Goal: Task Accomplishment & Management: Manage account settings

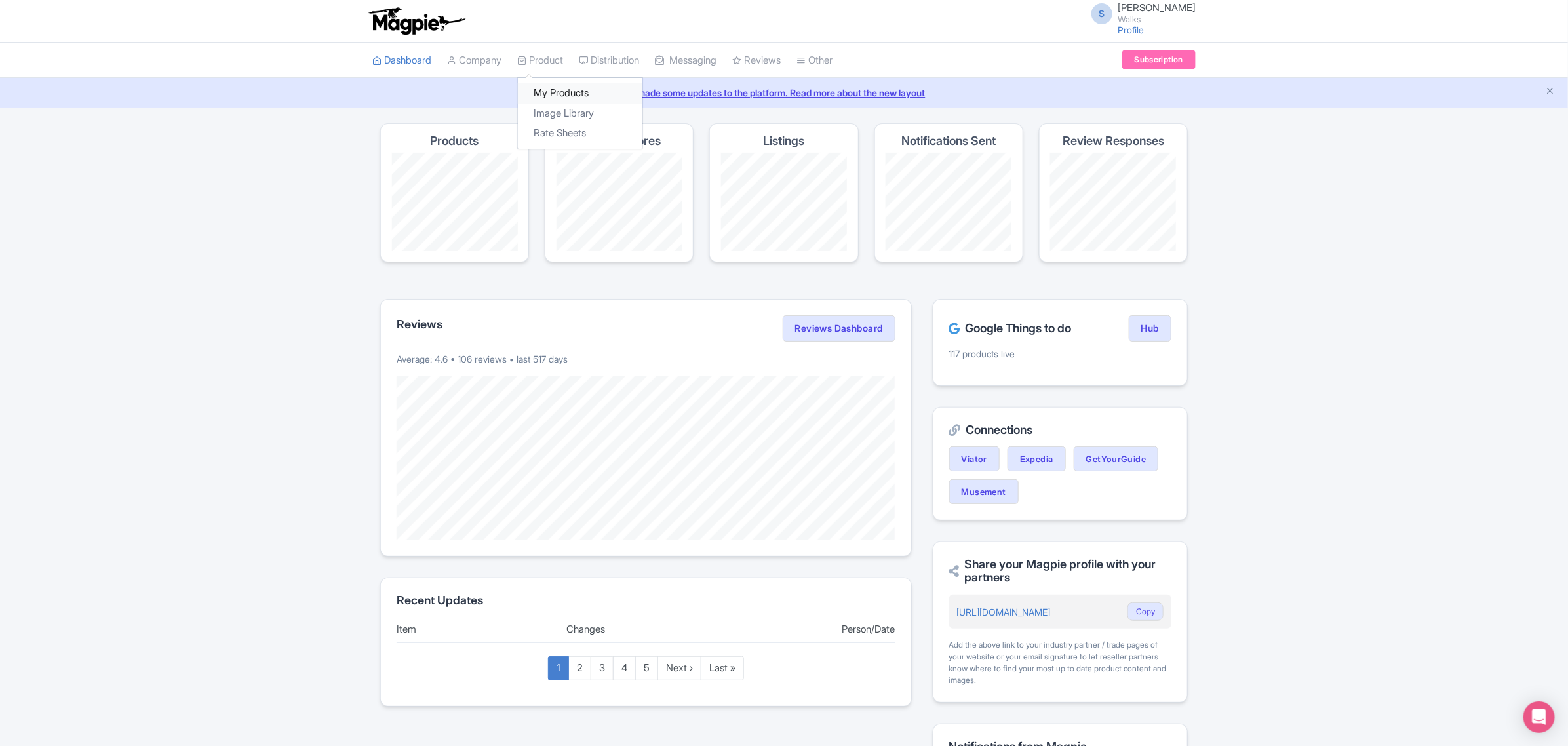
click at [555, 99] on link "My Products" at bounding box center [580, 94] width 125 height 20
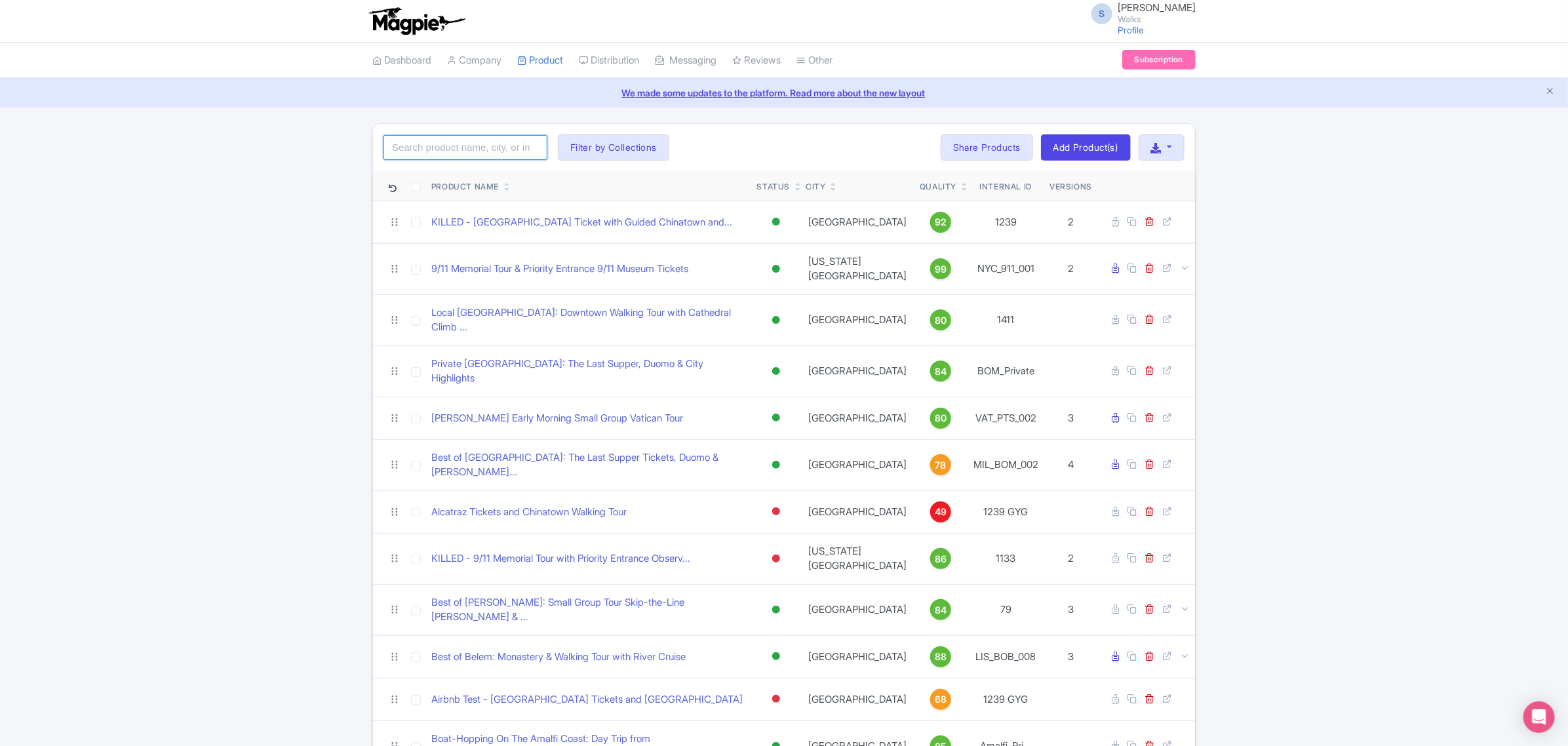
click at [507, 148] on input "search" at bounding box center [466, 148] width 164 height 25
type input "milan"
click button "Search" at bounding box center [0, 0] width 0 height 0
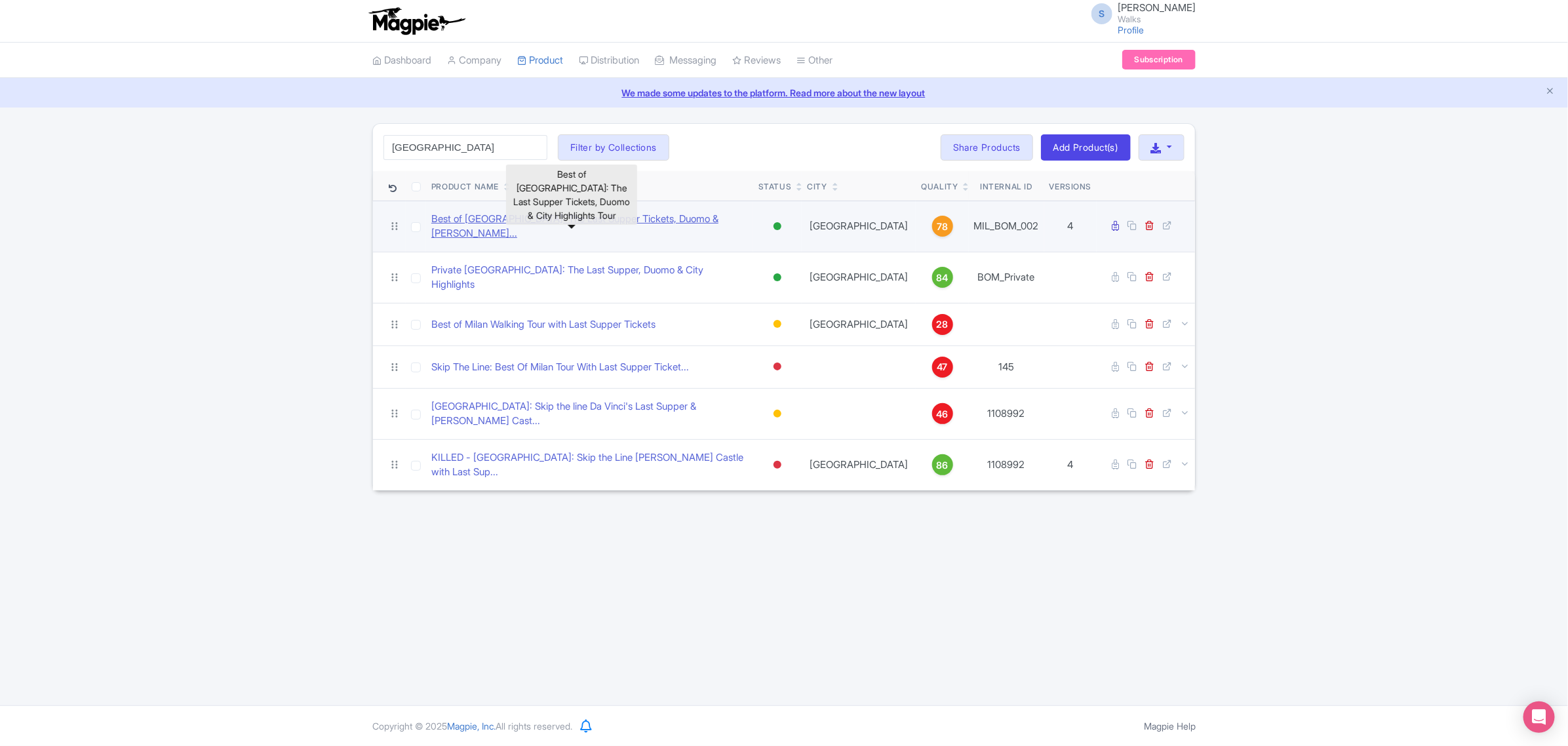
click at [556, 223] on link "Best of Milan: The Last Supper Tickets, Duomo & City High..." at bounding box center [589, 227] width 316 height 29
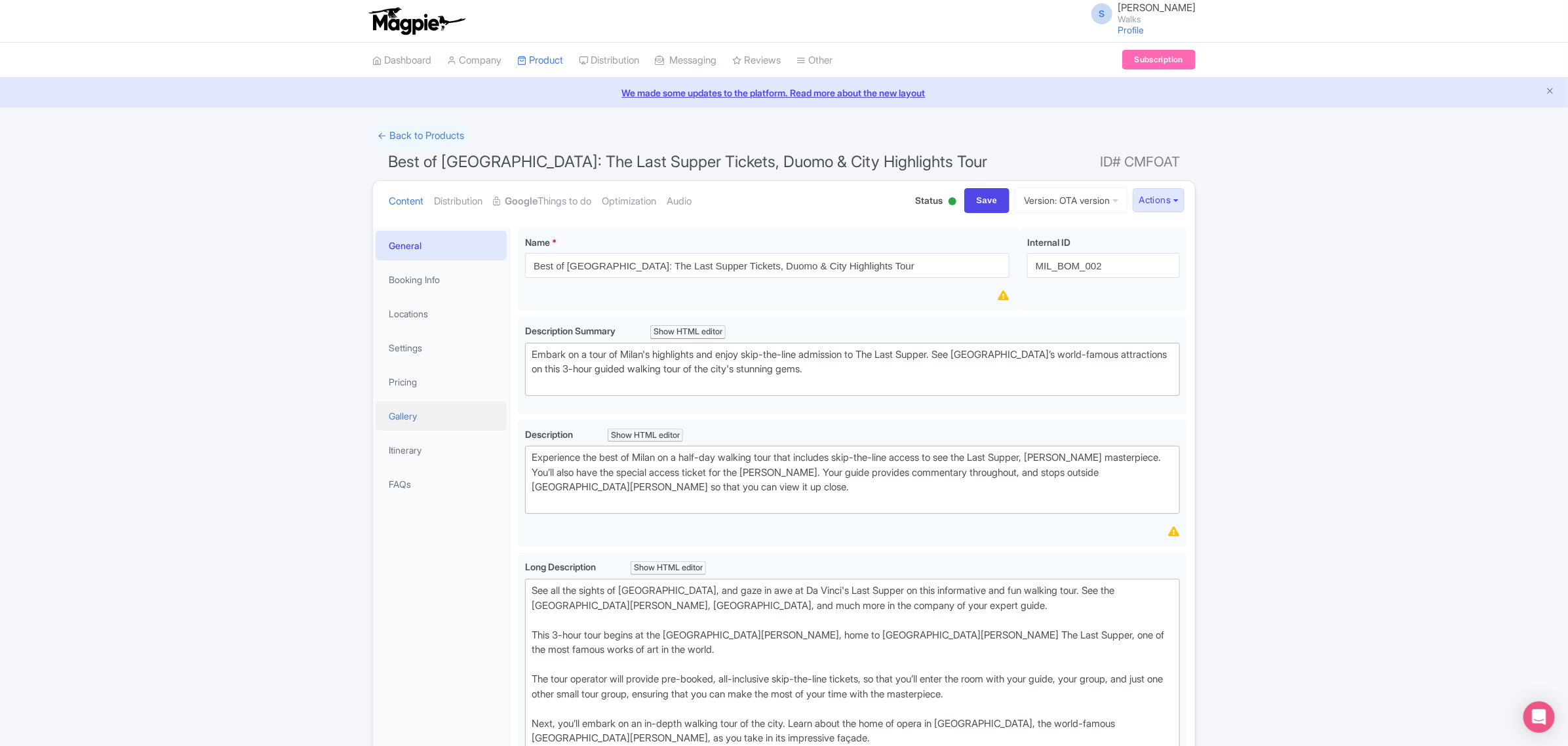
click at [428, 407] on link "Gallery" at bounding box center [442, 416] width 132 height 29
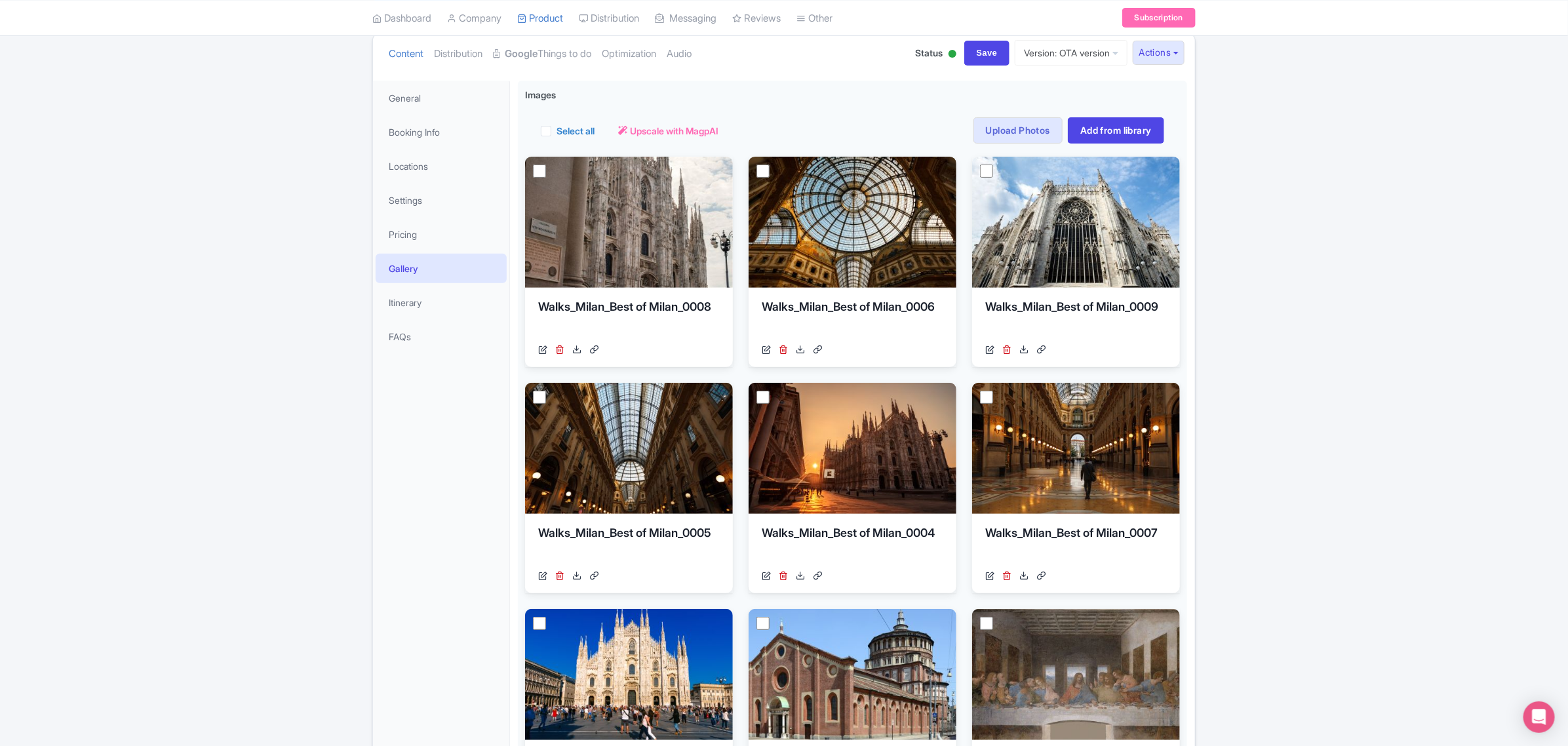
scroll to position [93, 0]
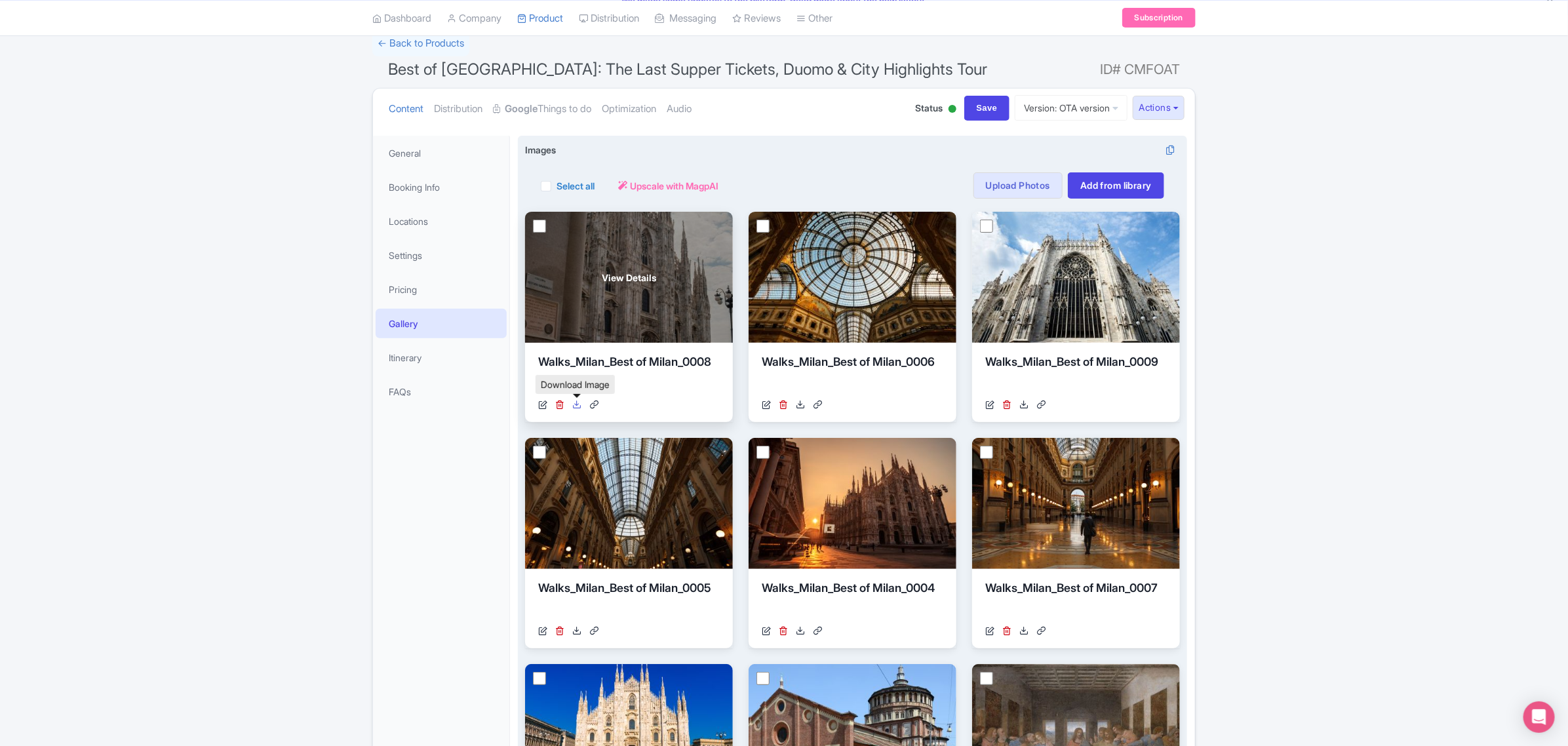
click at [575, 410] on link at bounding box center [577, 404] width 9 height 14
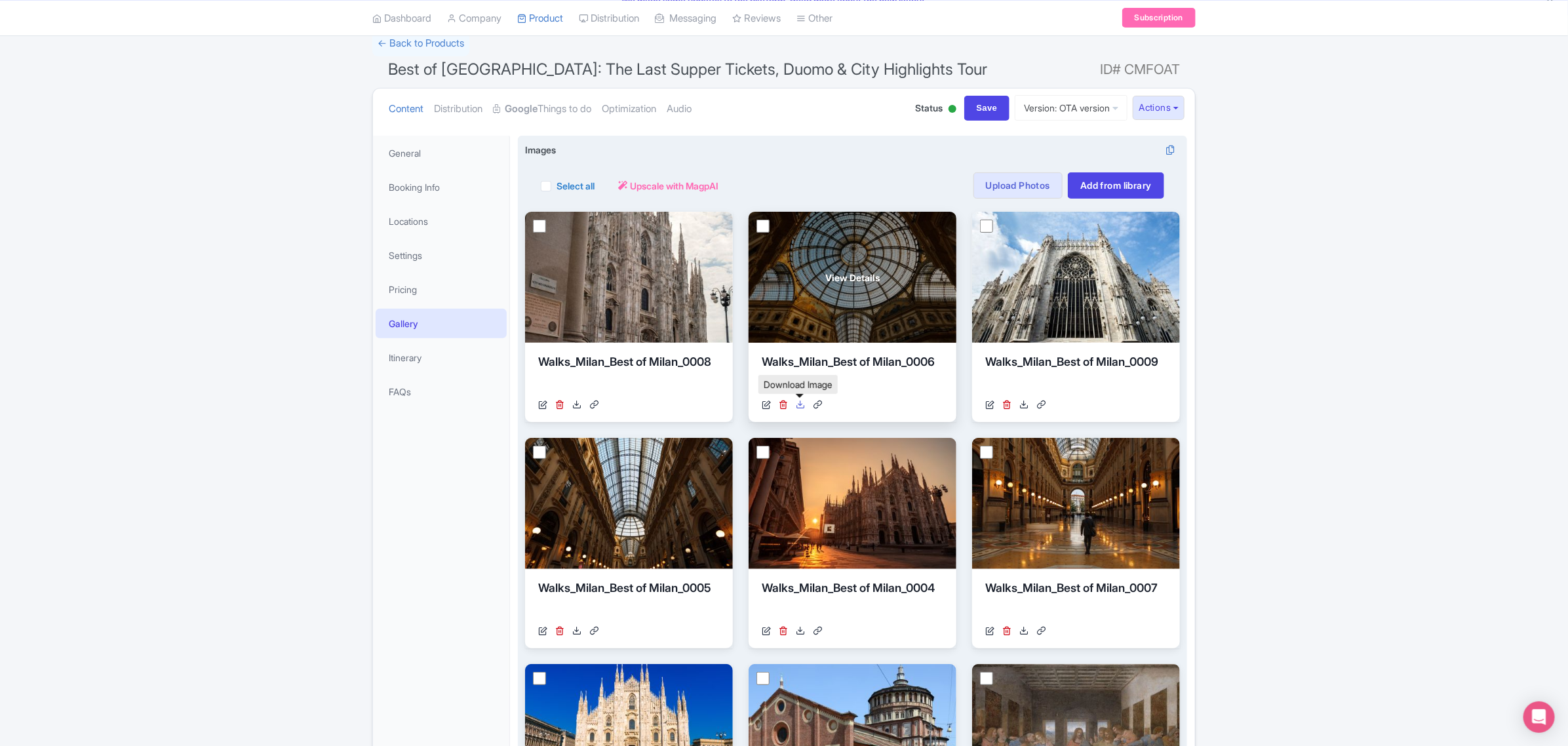
click at [801, 406] on icon at bounding box center [801, 404] width 9 height 9
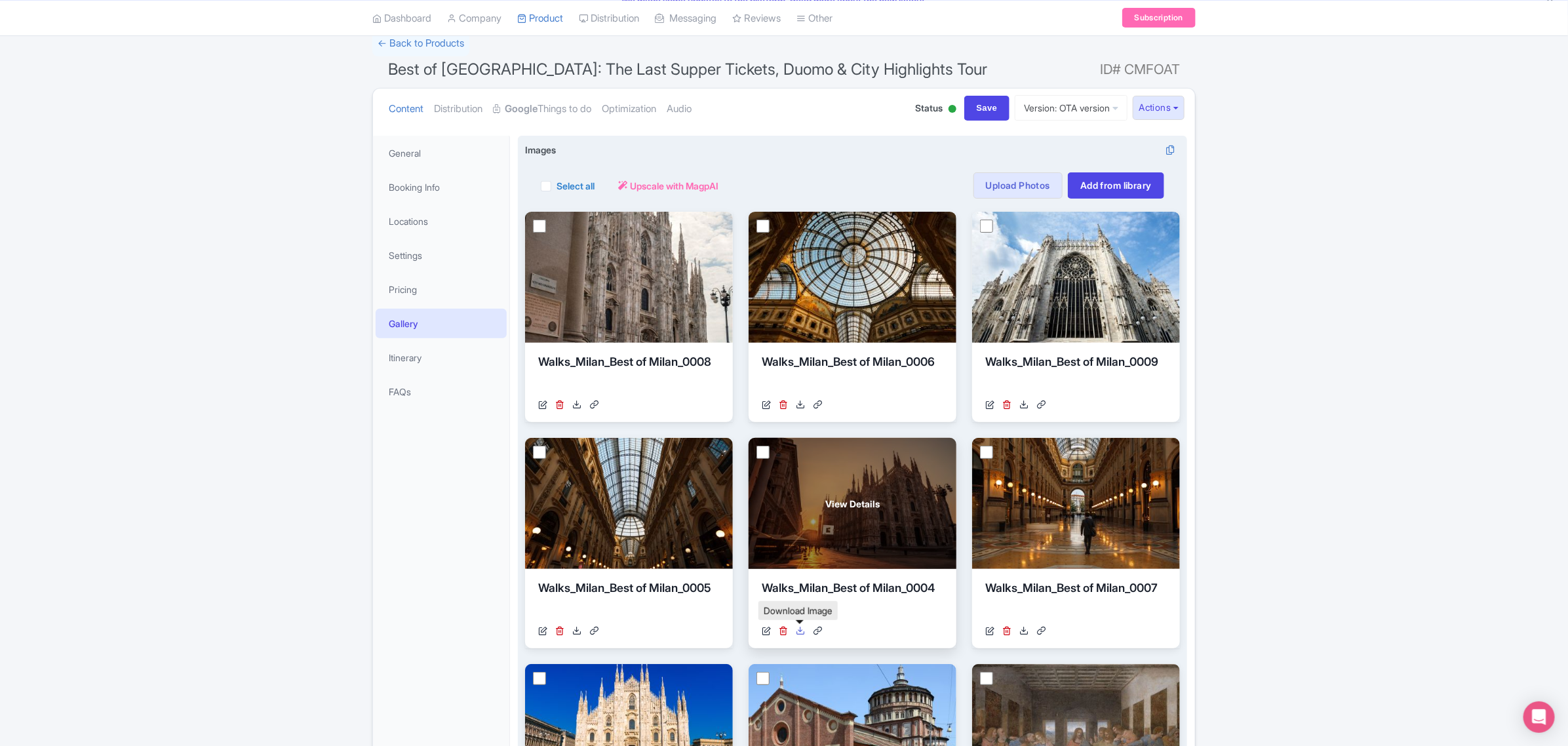
click at [796, 629] on icon at bounding box center [801, 630] width 9 height 9
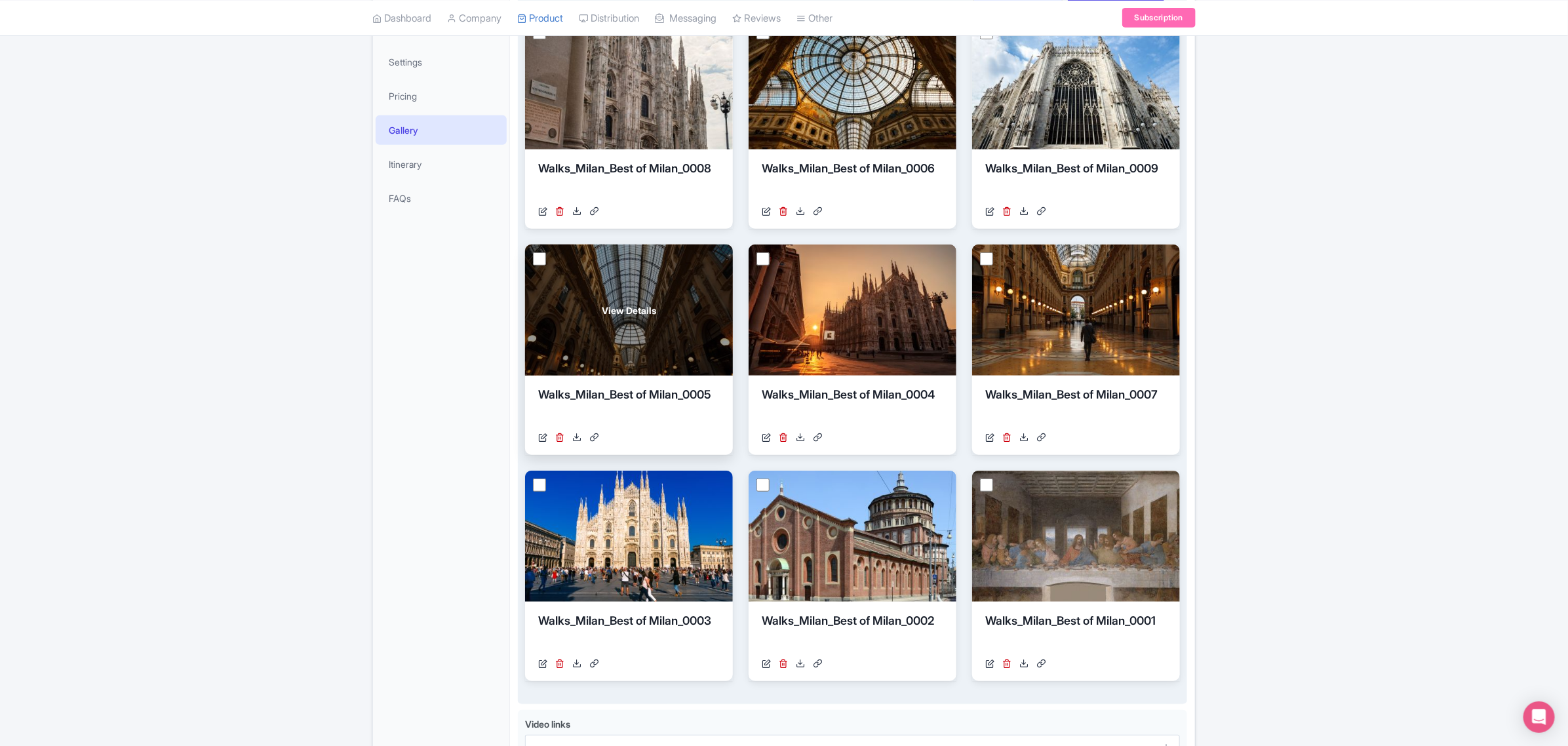
scroll to position [338, 0]
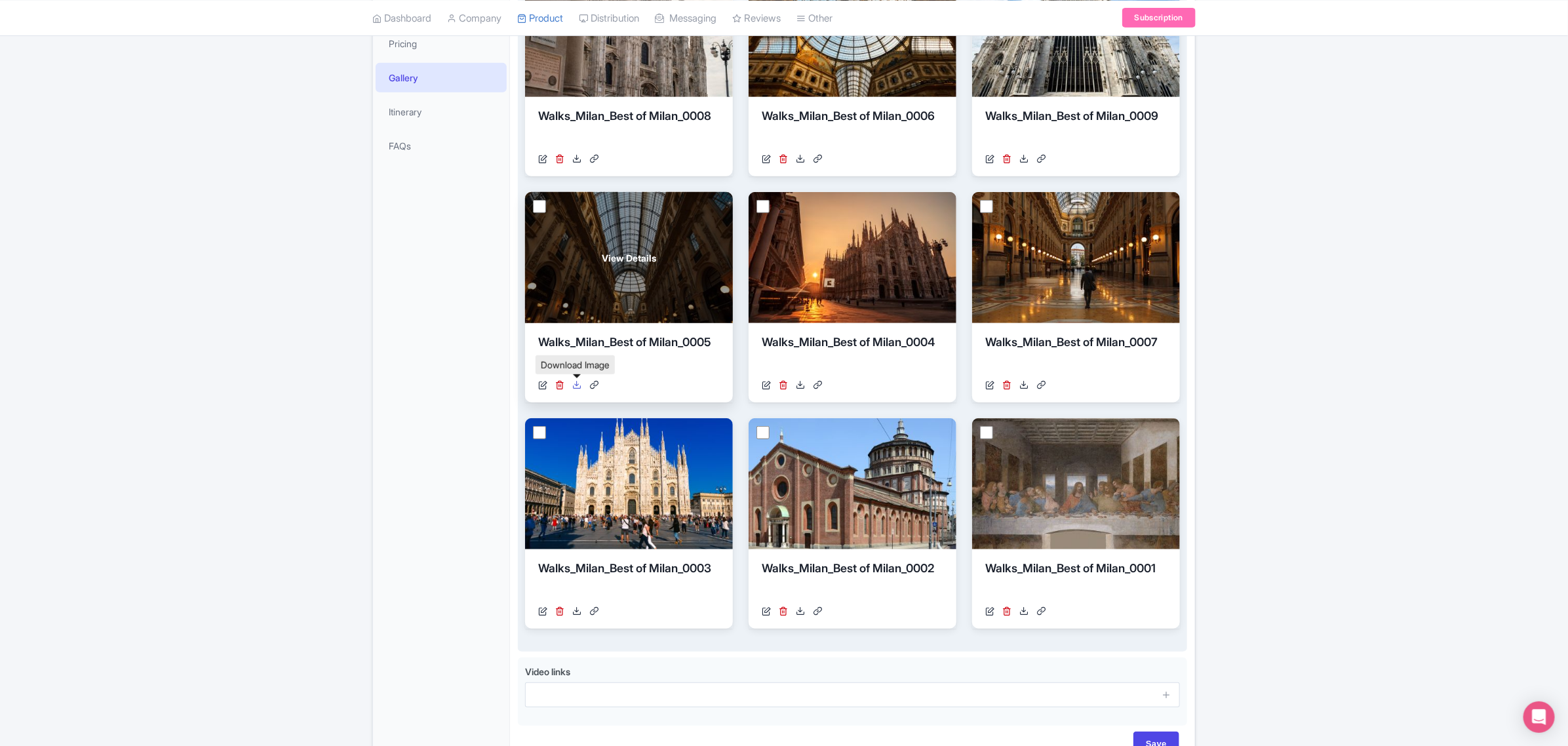
click at [578, 387] on icon at bounding box center [577, 385] width 9 height 9
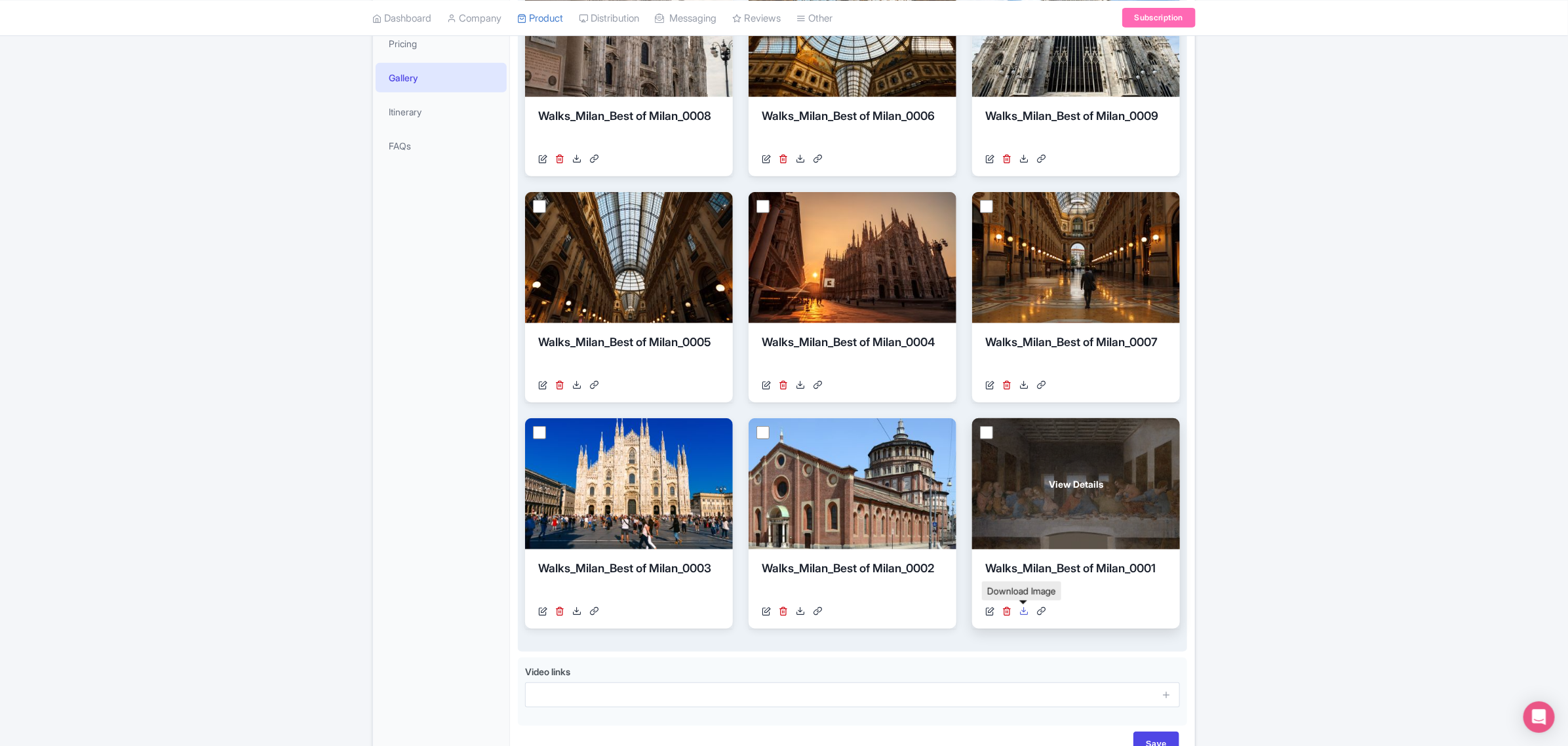
click at [1026, 608] on icon at bounding box center [1024, 611] width 9 height 9
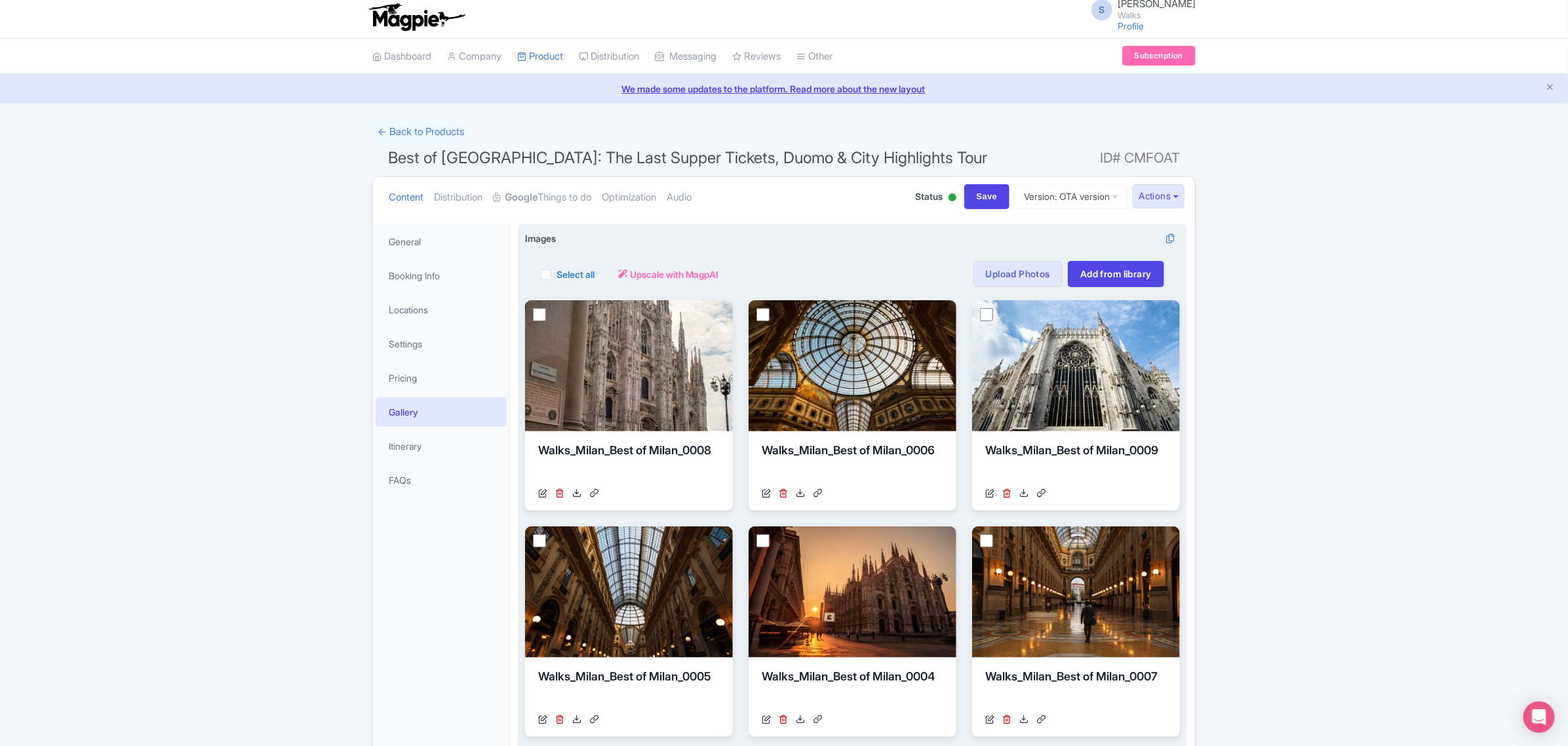
scroll to position [0, 0]
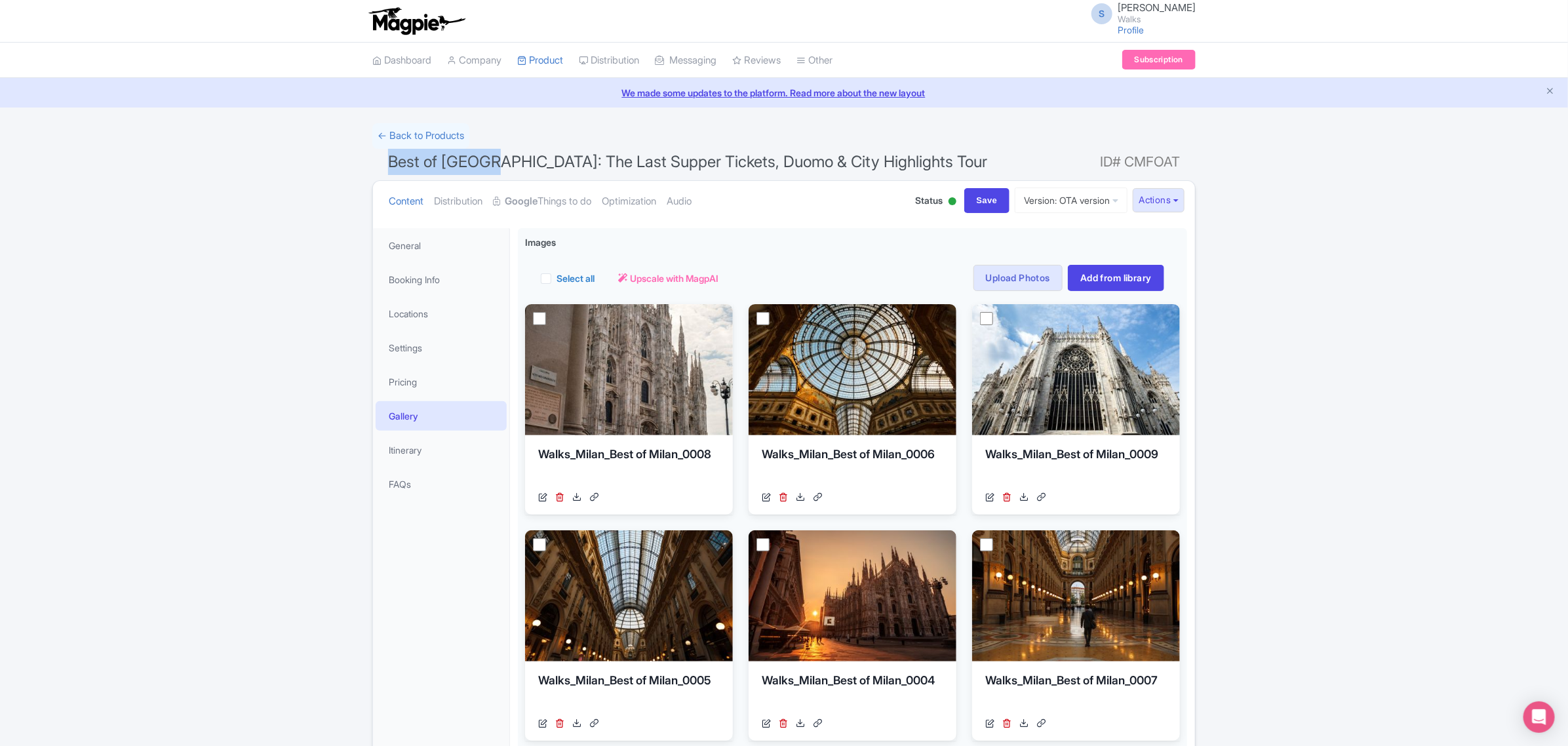
drag, startPoint x: 388, startPoint y: 158, endPoint x: 486, endPoint y: 167, distance: 98.4
click at [486, 167] on h1 "Best of Milan: The Last Supper Tickets, Duomo & City Highlights Tour ID# CMFOAT" at bounding box center [784, 164] width 824 height 32
copy span "Best of Milan:"
click at [535, 58] on link "Product" at bounding box center [540, 60] width 46 height 36
click at [562, 90] on link "My Products" at bounding box center [580, 94] width 125 height 20
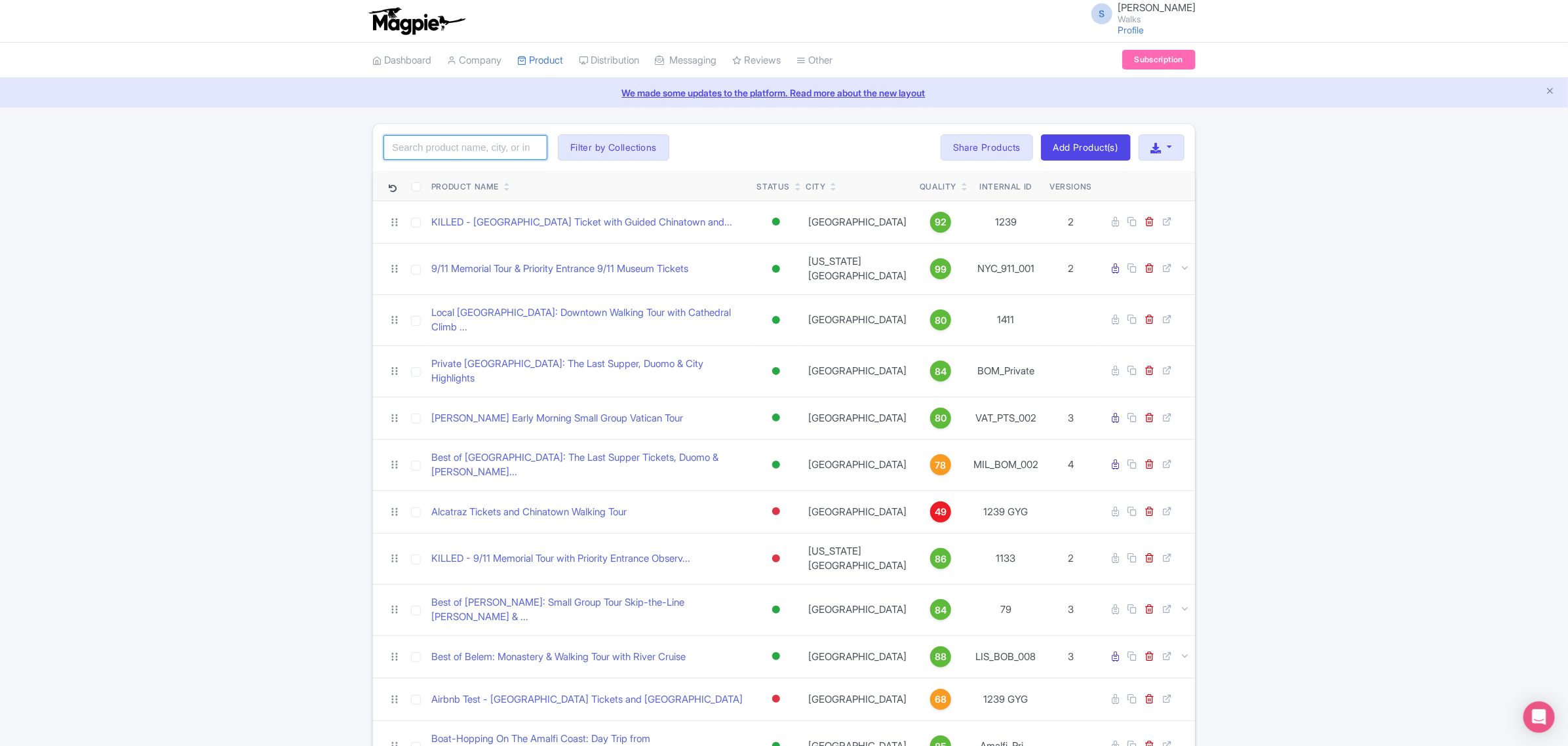
click at [502, 149] on input "search" at bounding box center [466, 148] width 164 height 25
click button "Search" at bounding box center [0, 0] width 0 height 0
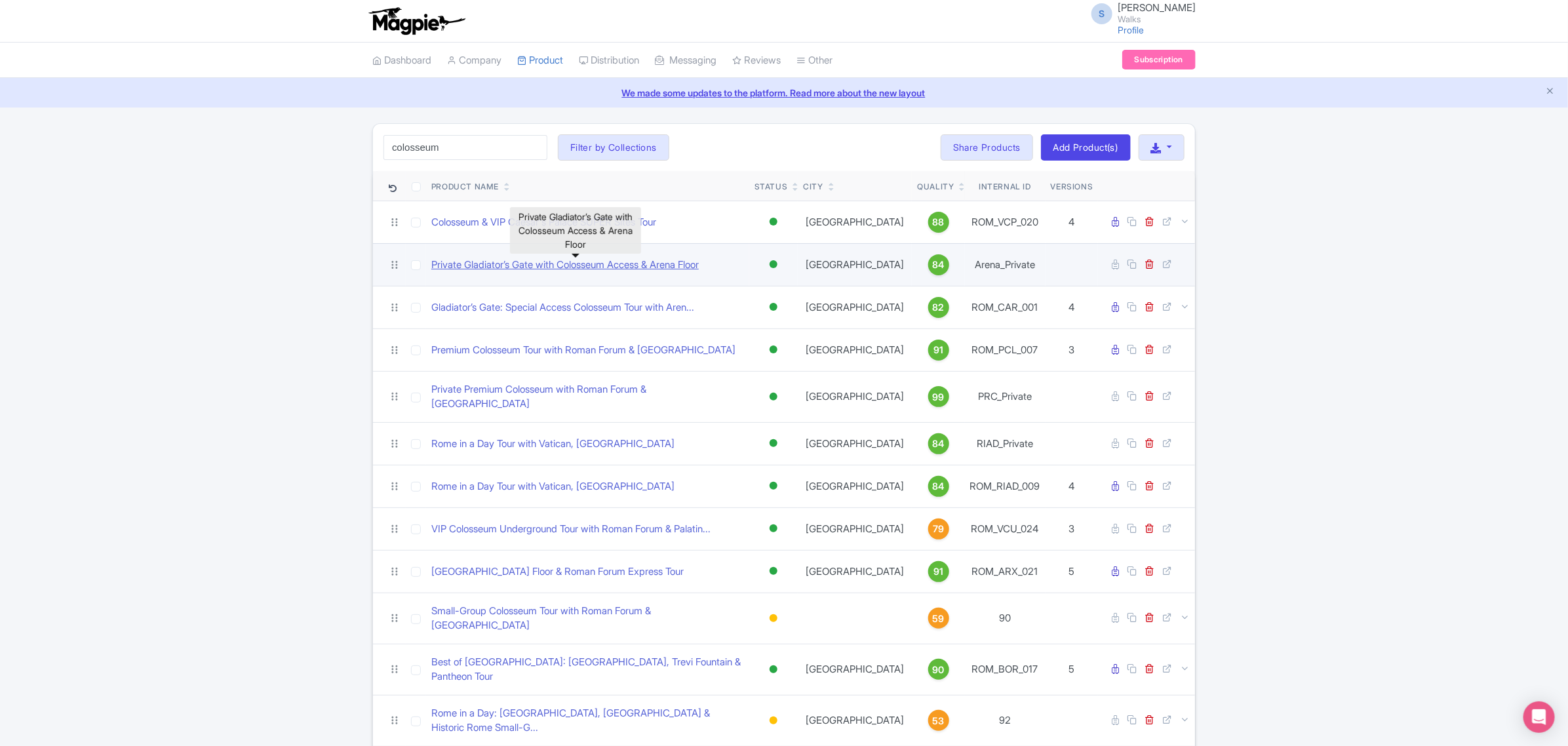
click at [552, 261] on link "Private Gladiator’s Gate with Colosseum Access & Arena Floor" at bounding box center [565, 264] width 268 height 15
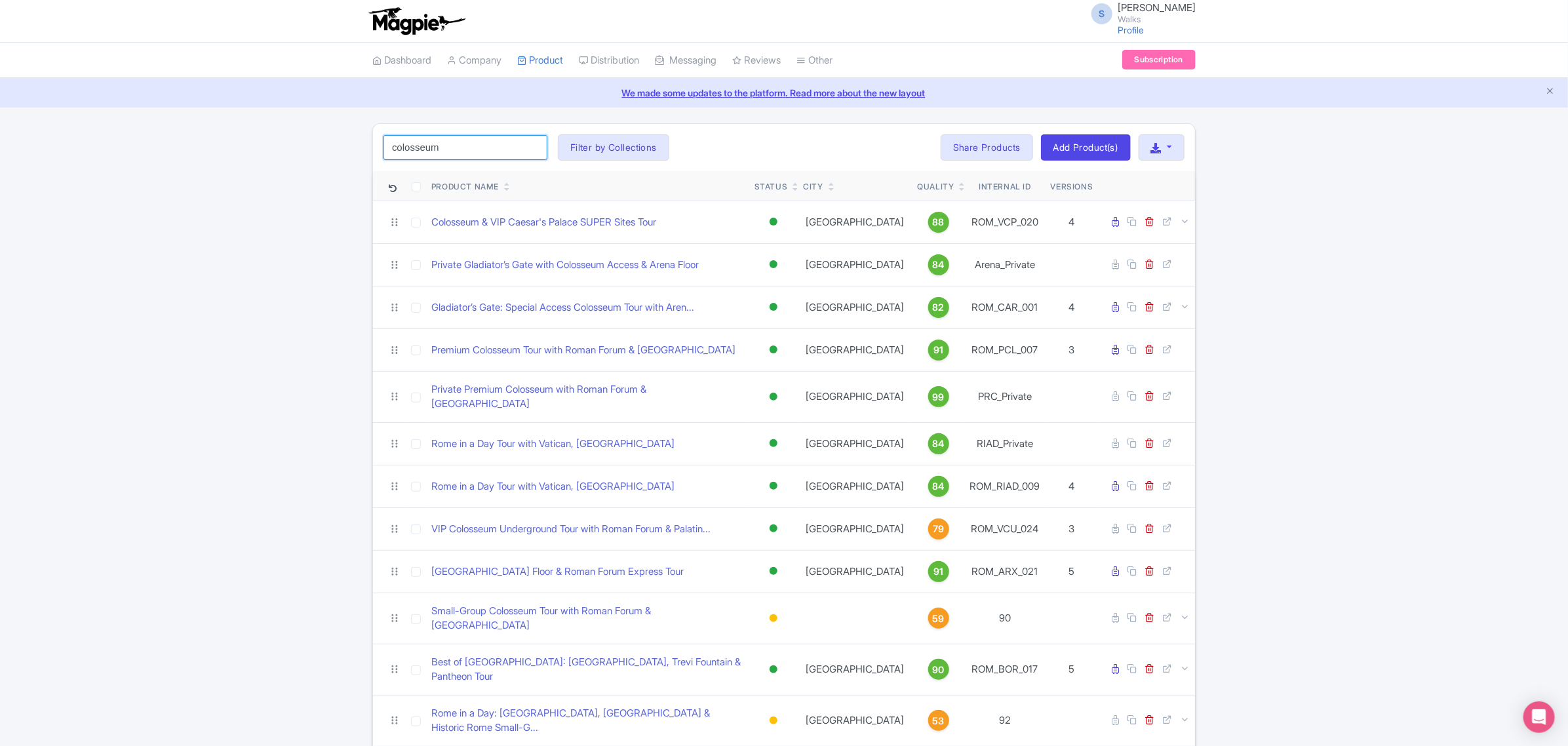
drag, startPoint x: 463, startPoint y: 149, endPoint x: 352, endPoint y: 148, distance: 111.0
click at [352, 148] on div "colosseum Search Filter by Collections Amsterdam Athens Barcelona Bologna Borde…" at bounding box center [784, 477] width 1568 height 708
type input "m"
type input "best of milan"
click button "Search" at bounding box center [0, 0] width 0 height 0
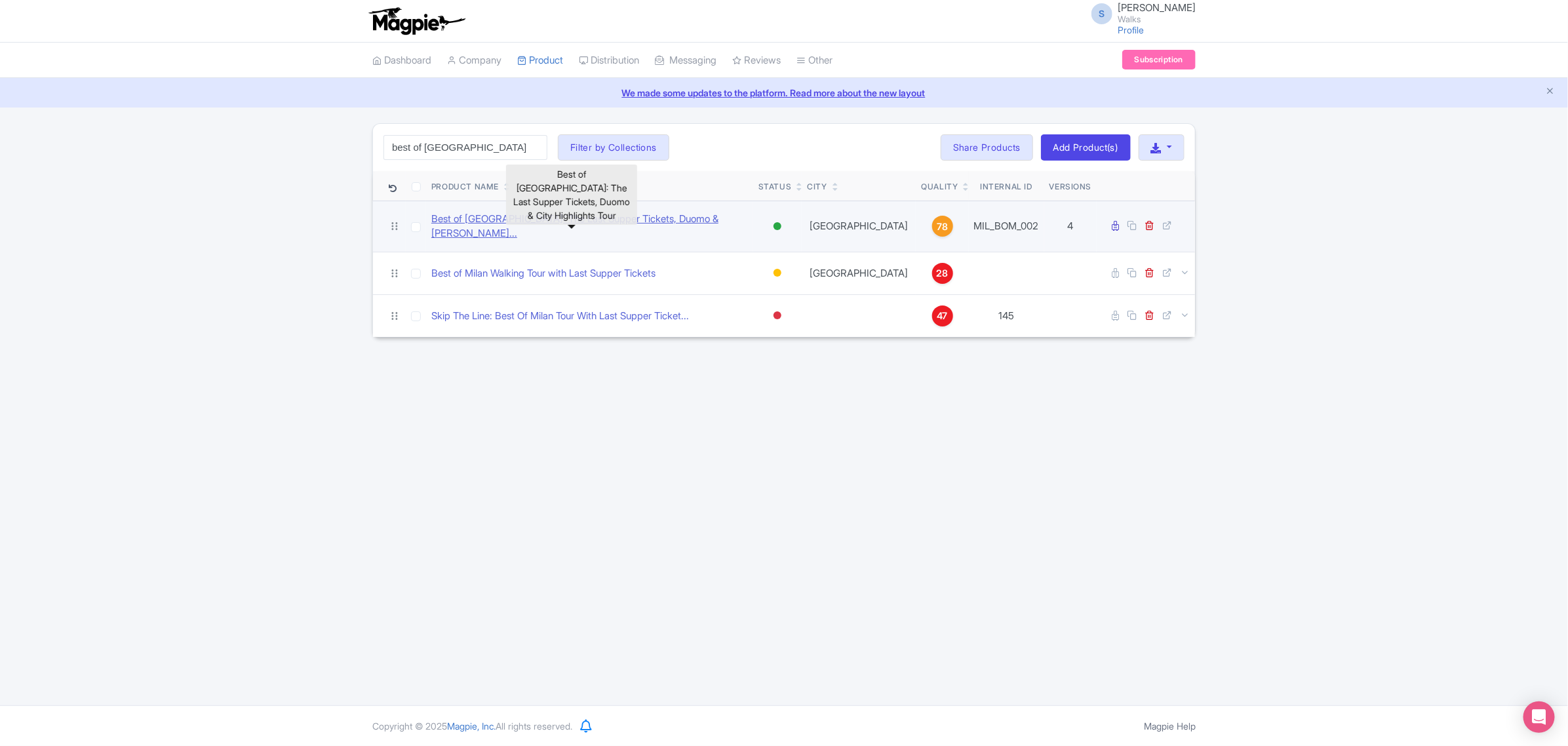
click at [498, 220] on link "Best of Milan: The Last Supper Tickets, Duomo & City High..." at bounding box center [589, 227] width 316 height 29
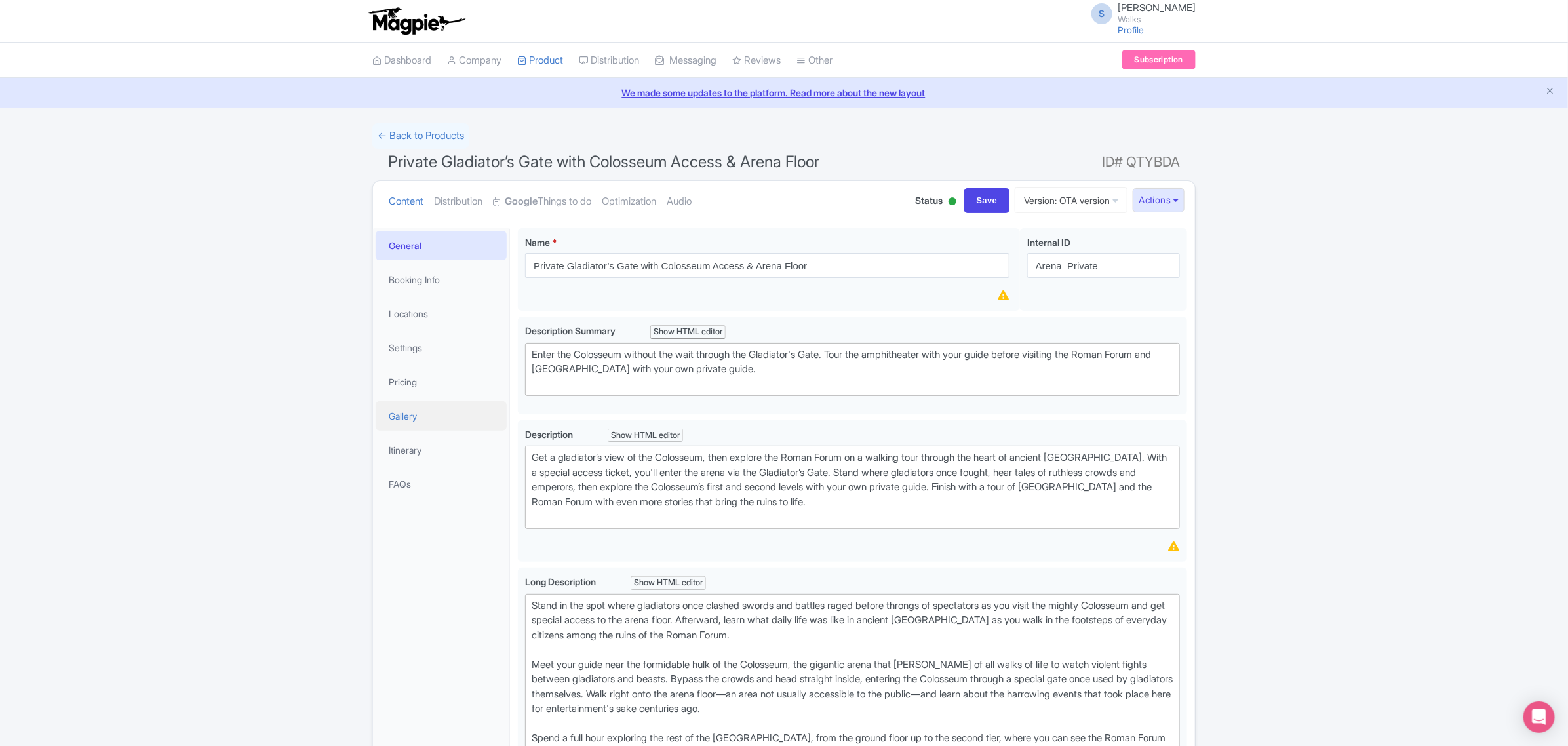
click at [407, 417] on link "Gallery" at bounding box center [442, 416] width 132 height 29
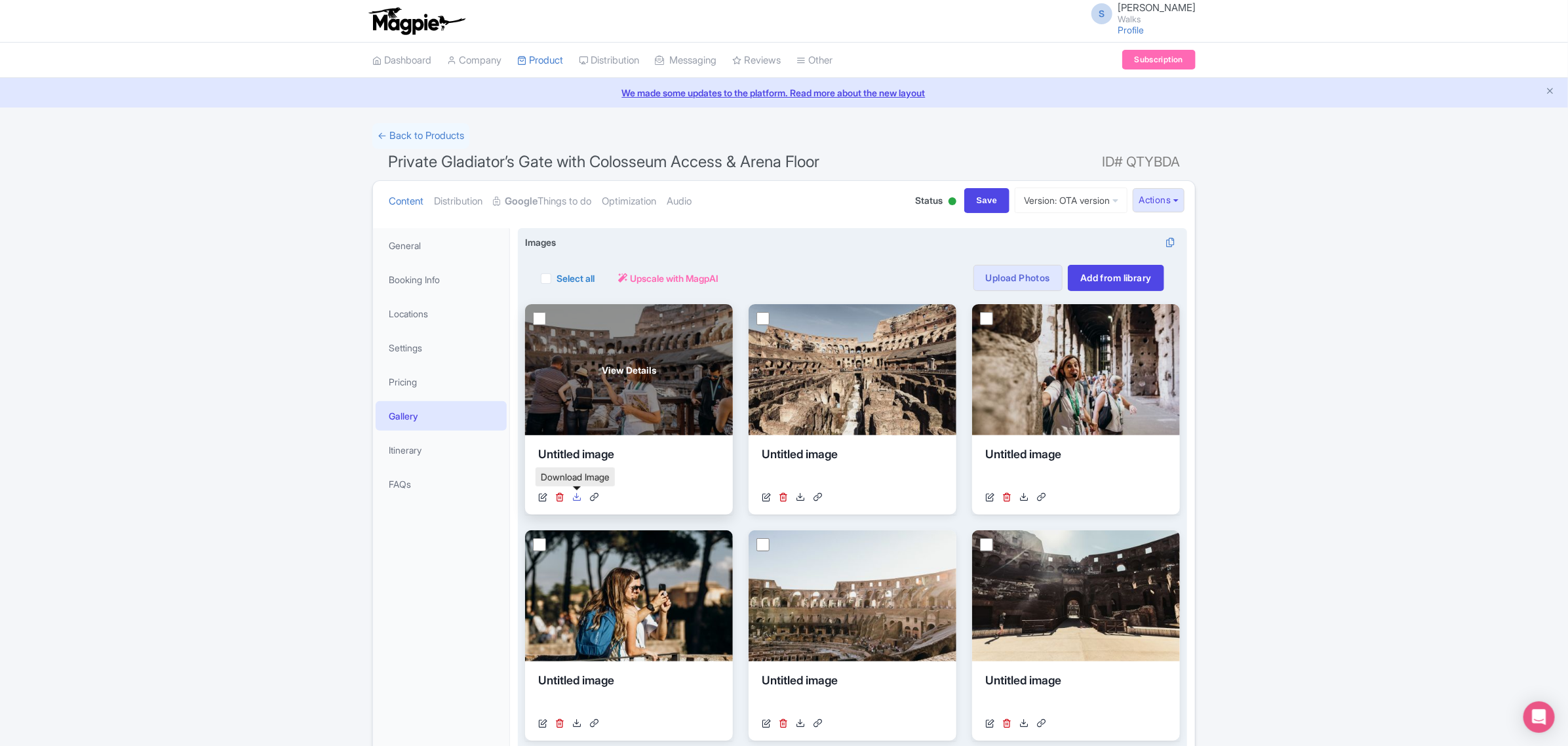
click at [576, 493] on icon at bounding box center [577, 497] width 9 height 9
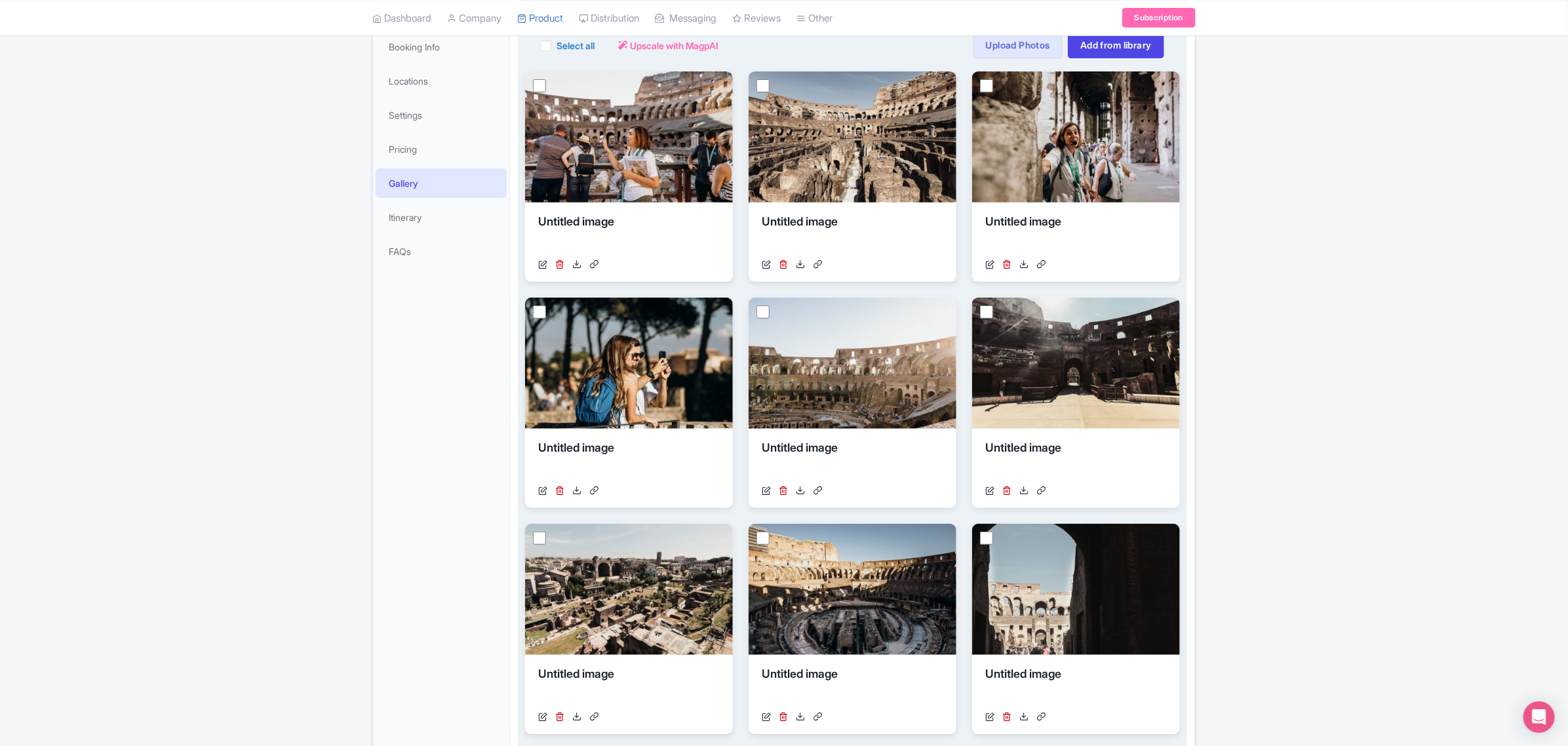
scroll to position [246, 0]
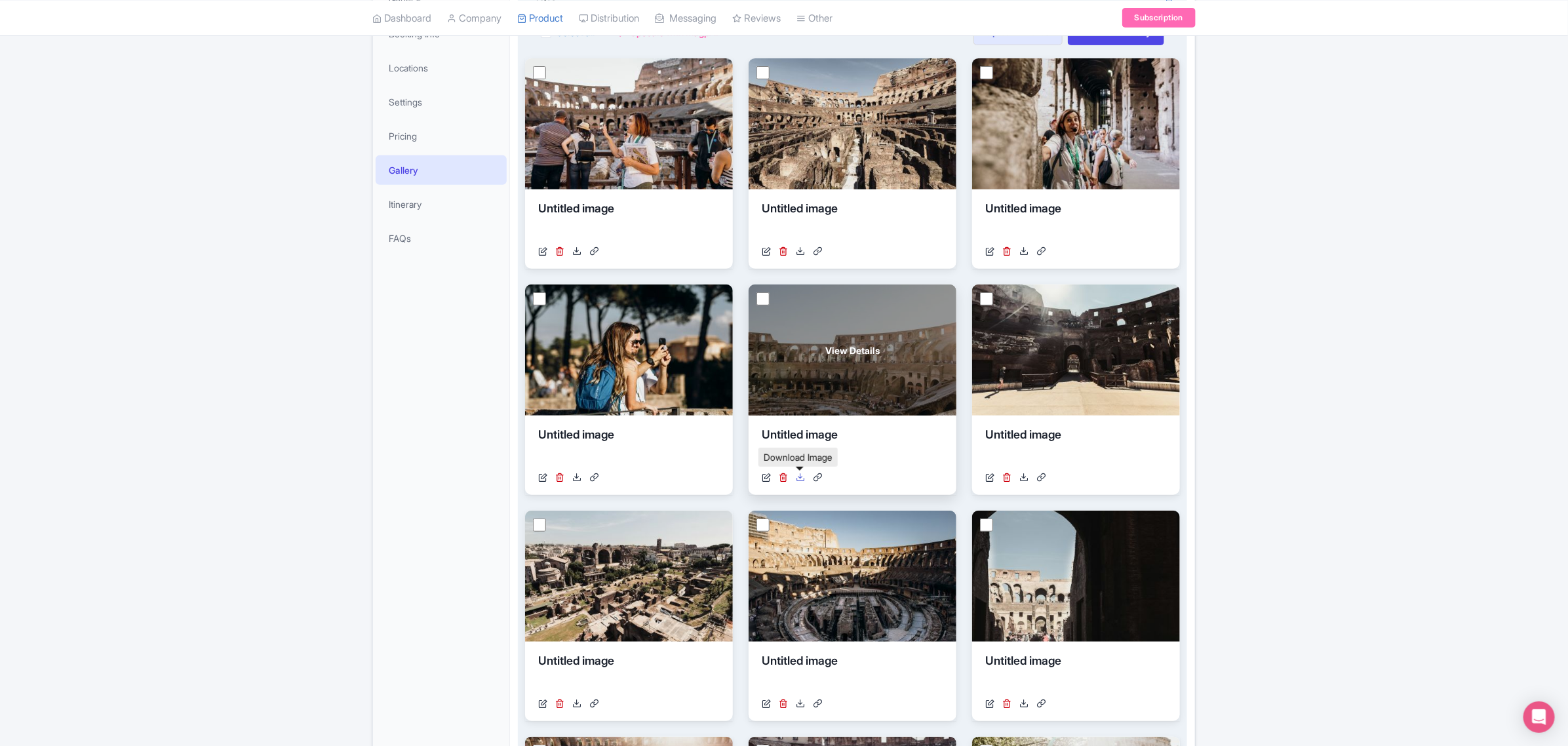
click at [798, 475] on icon at bounding box center [801, 477] width 9 height 9
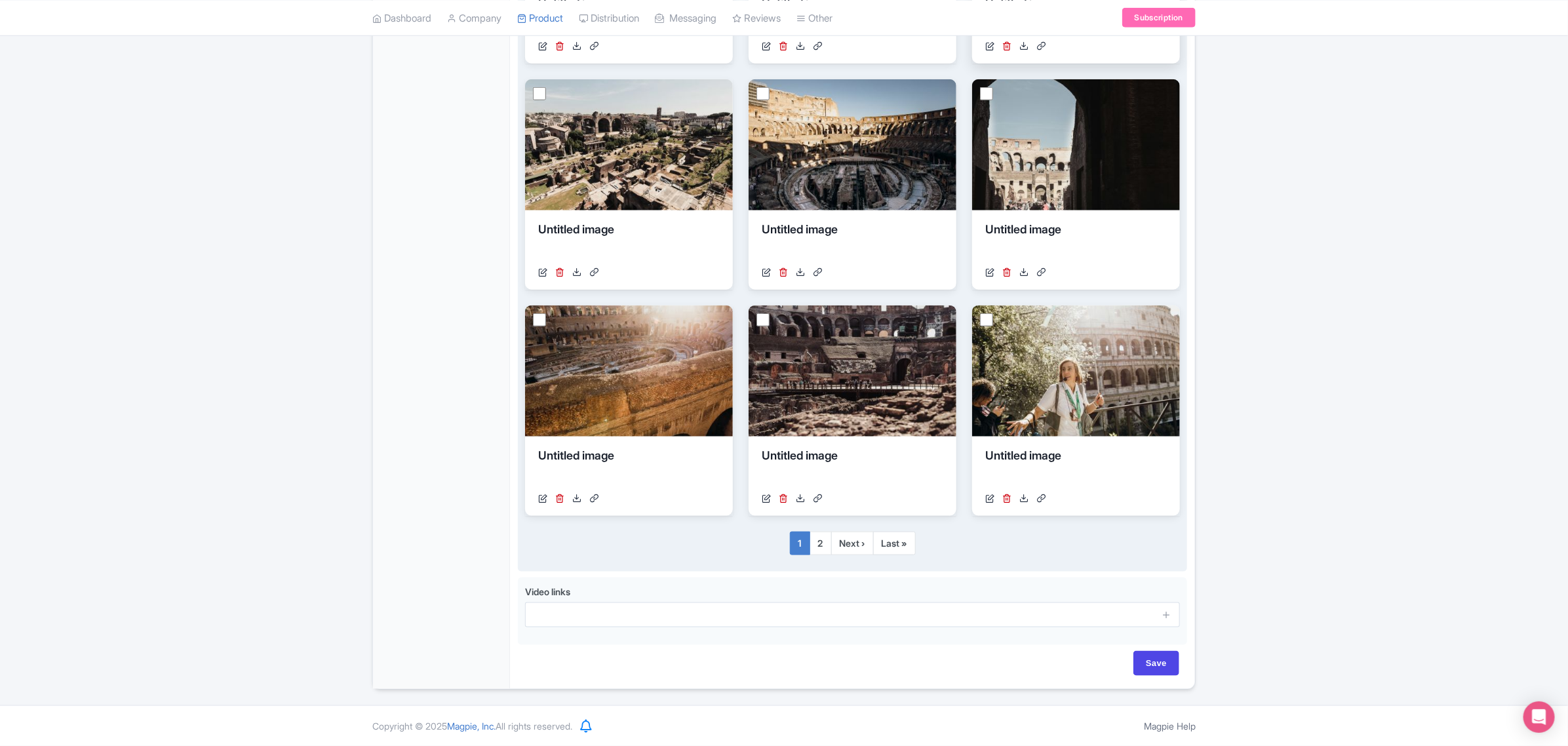
scroll to position [679, 0]
click at [820, 541] on link "2" at bounding box center [821, 543] width 22 height 24
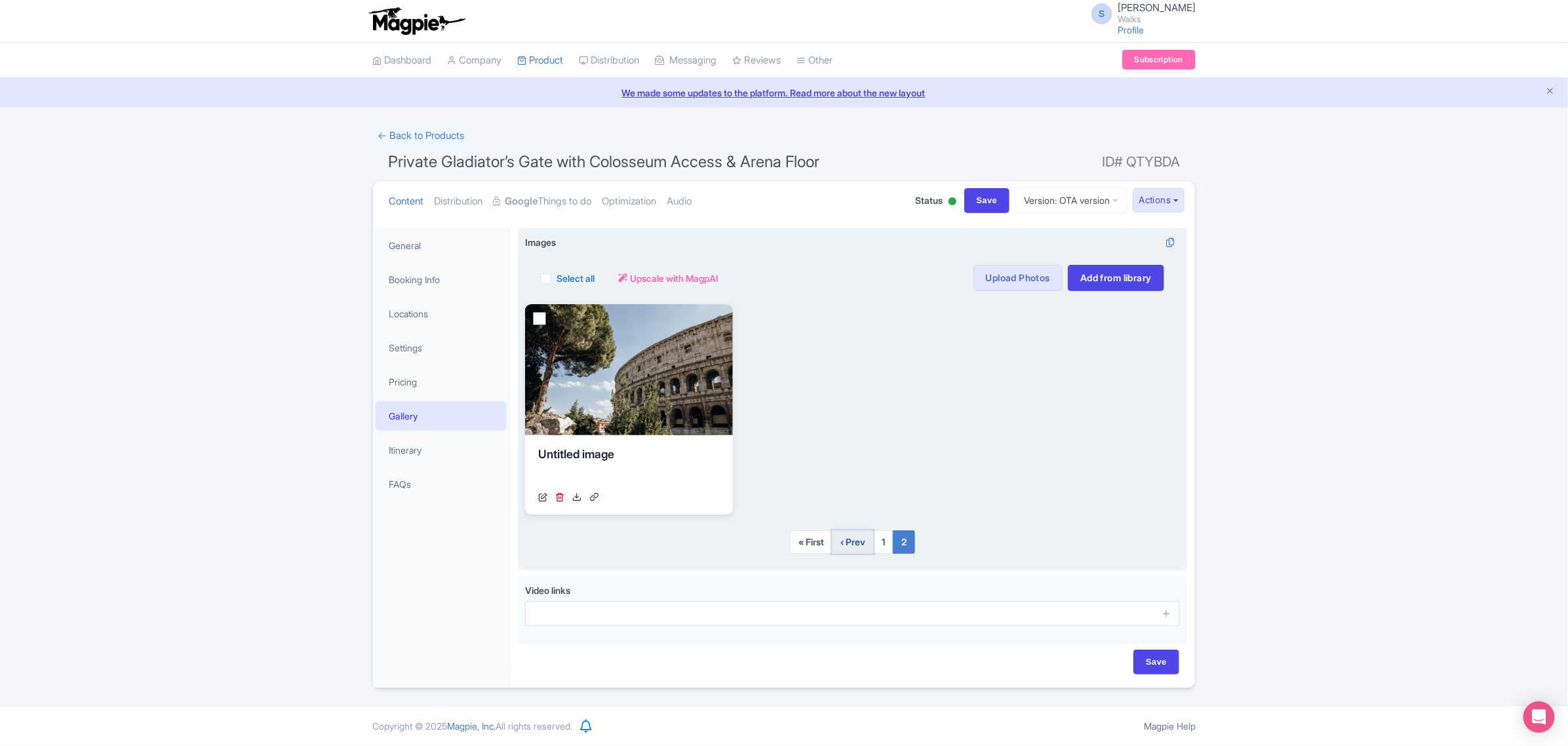
click at [854, 541] on link "‹ Prev" at bounding box center [853, 542] width 42 height 24
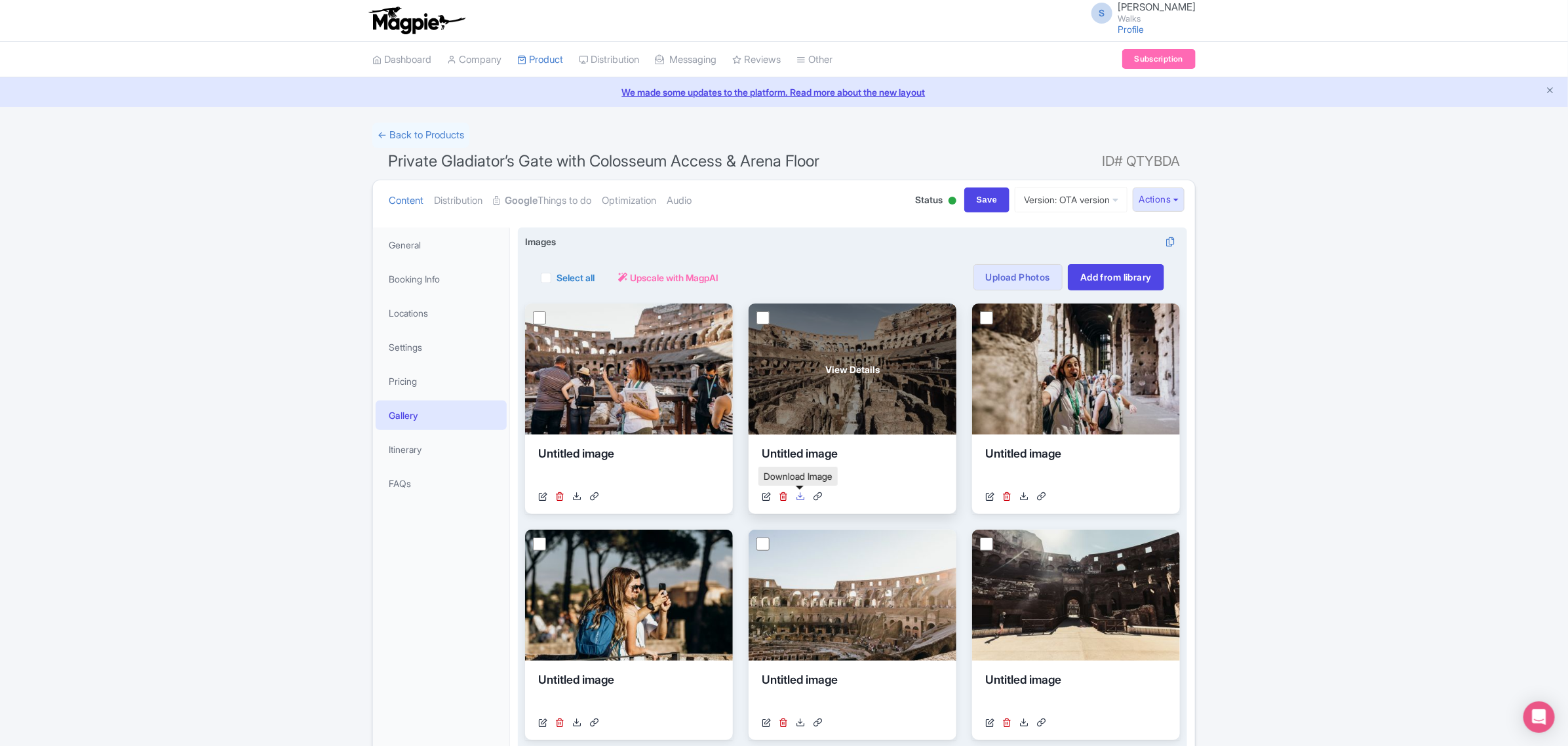
click at [798, 496] on icon at bounding box center [801, 496] width 9 height 9
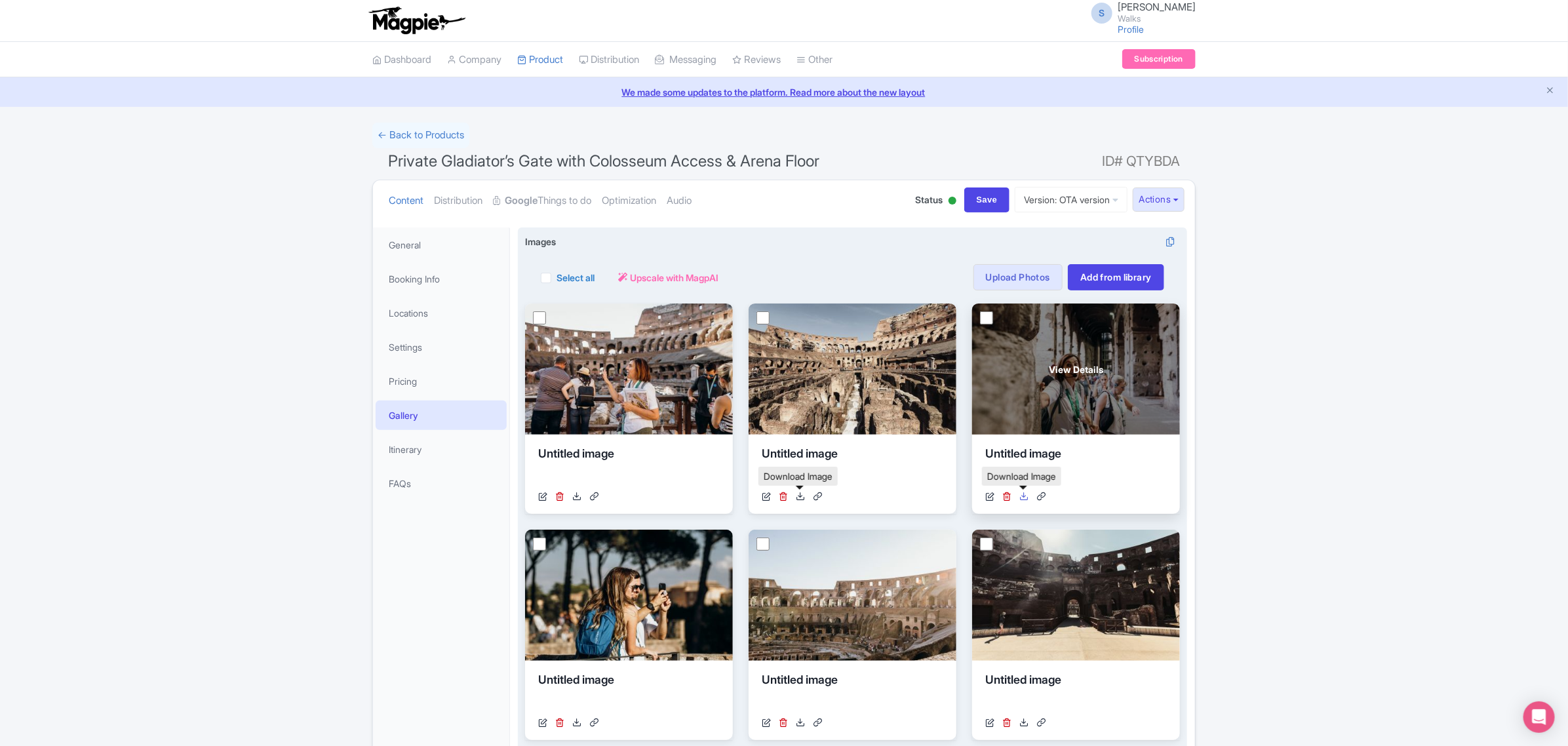
click at [1021, 496] on icon at bounding box center [1024, 496] width 9 height 9
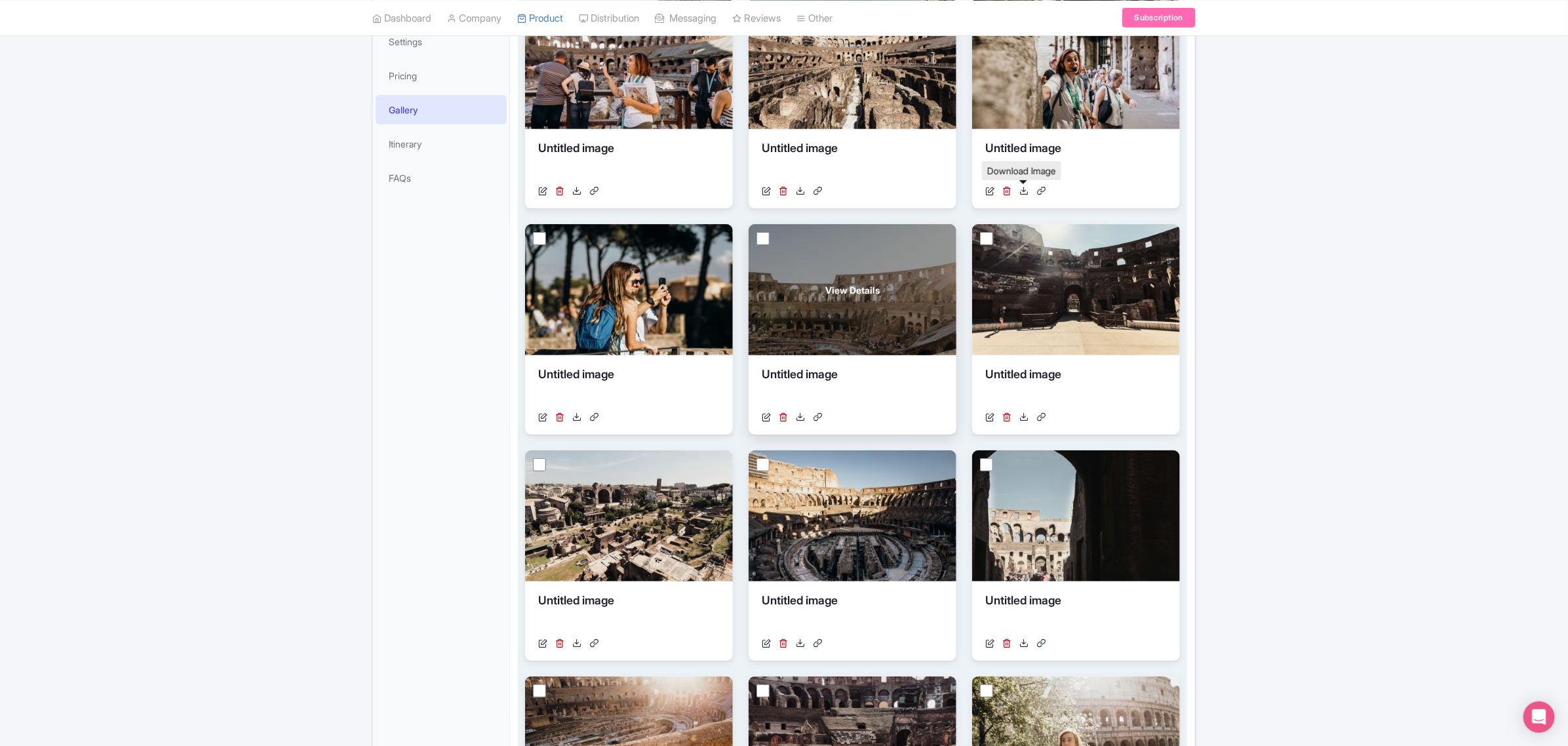
scroll to position [329, 0]
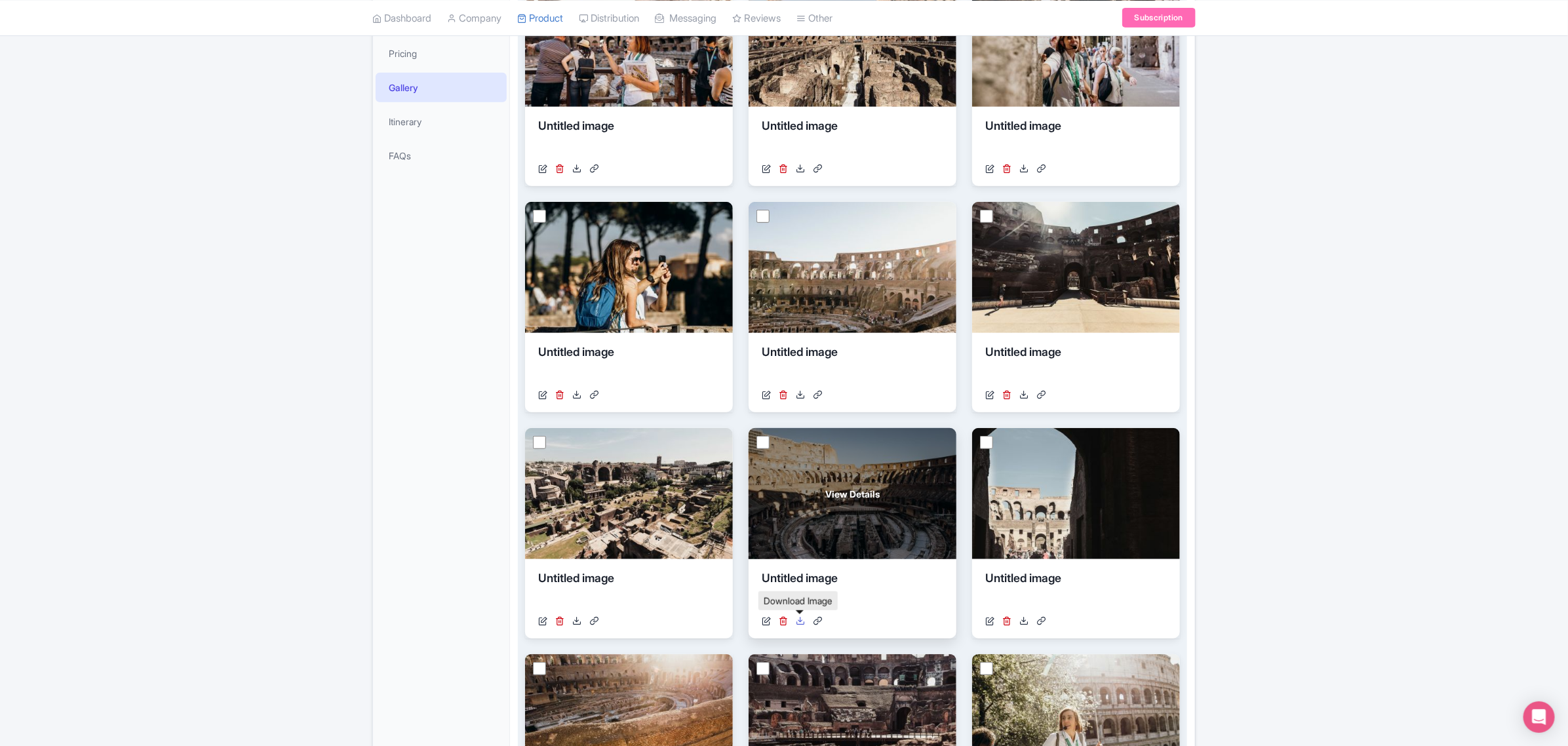
click at [802, 620] on icon at bounding box center [801, 621] width 9 height 9
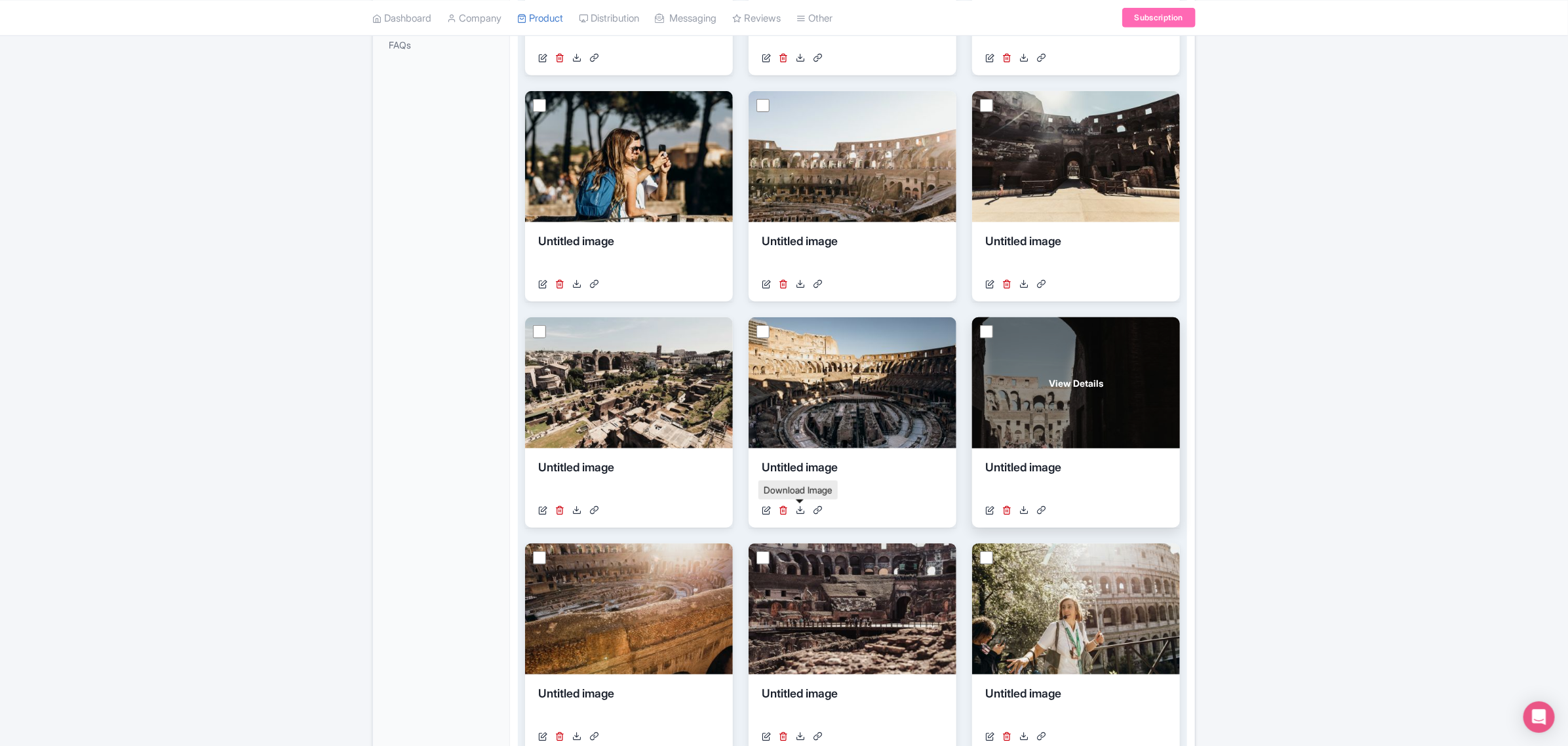
scroll to position [410, 0]
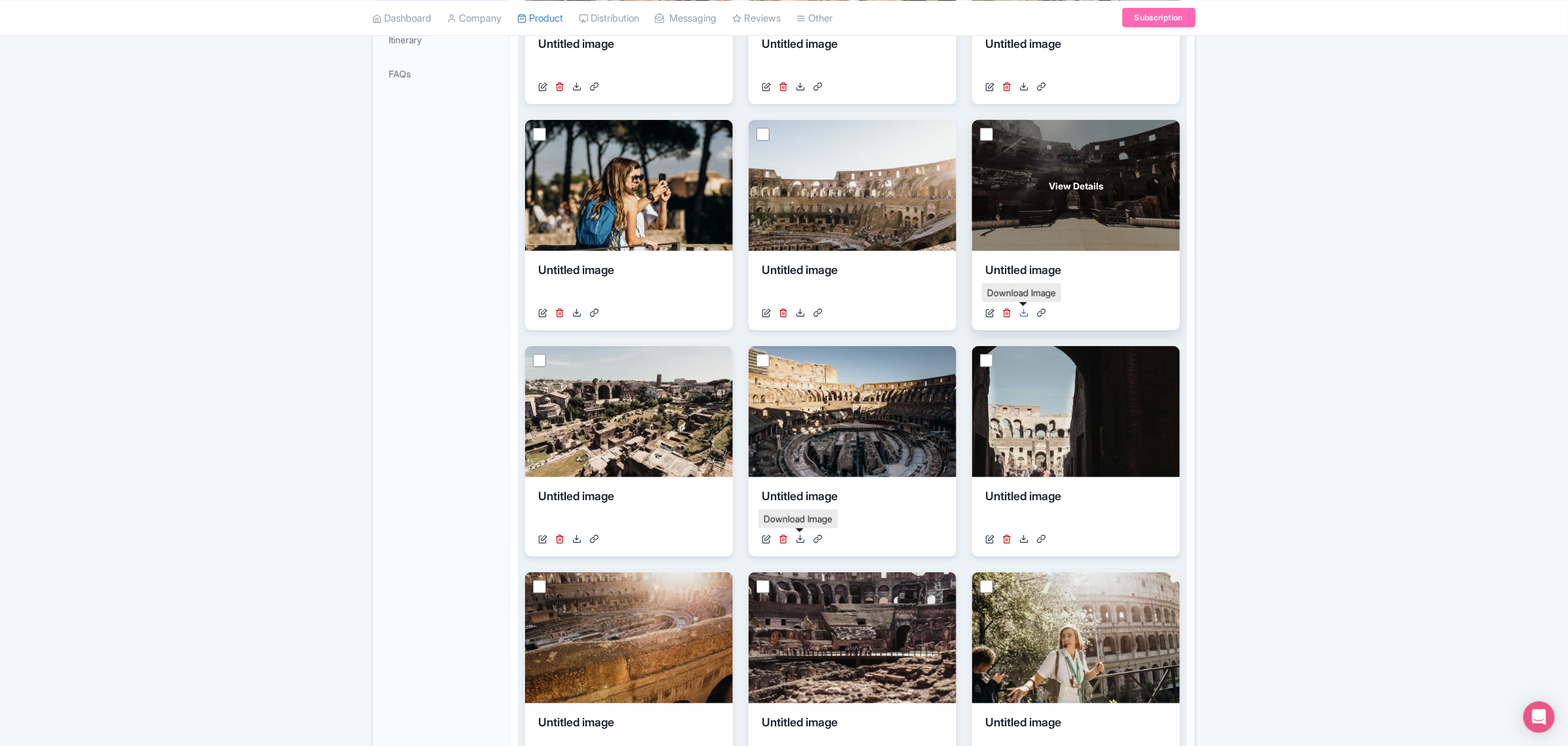
click at [1022, 316] on icon at bounding box center [1024, 312] width 9 height 9
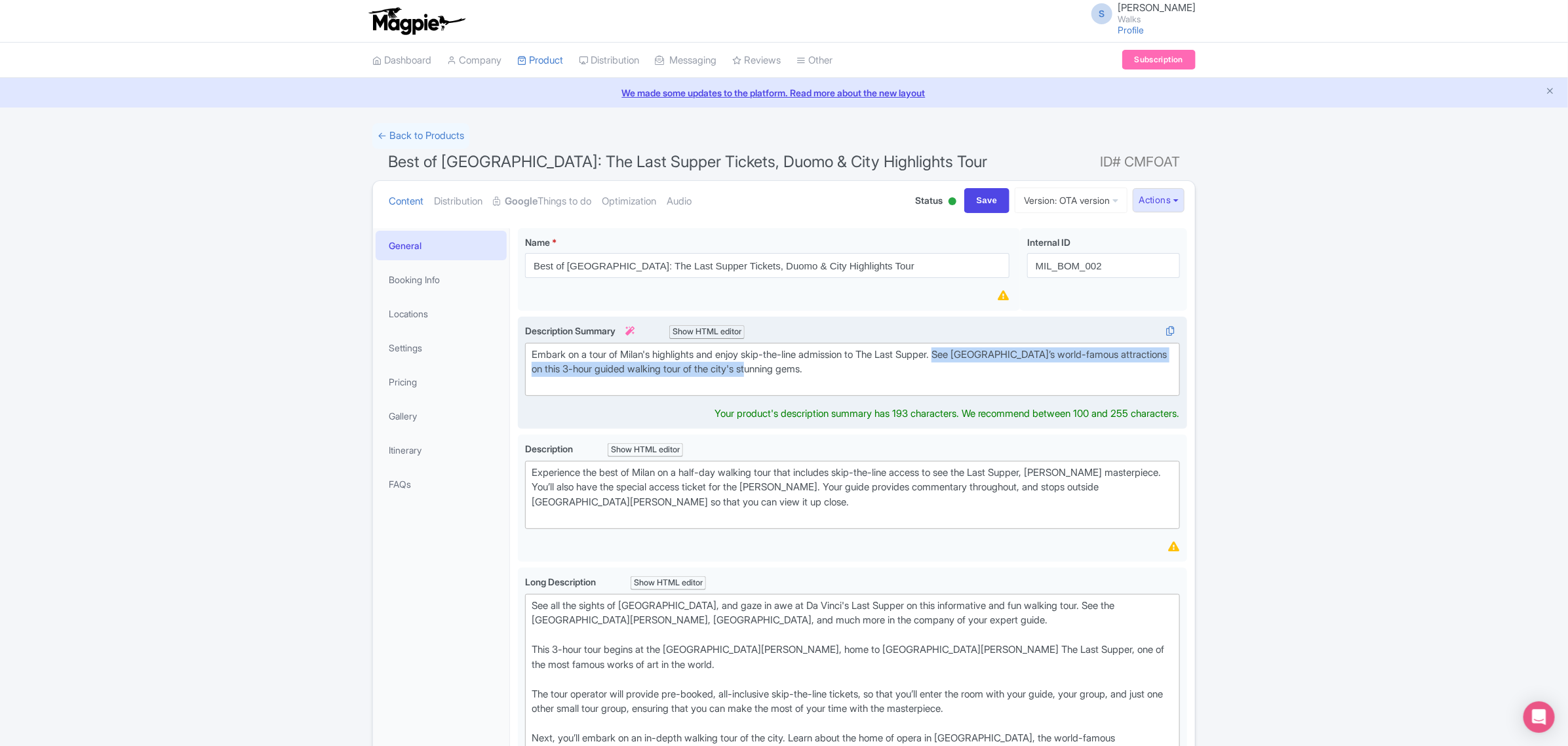
drag, startPoint x: 962, startPoint y: 357, endPoint x: 1115, endPoint y: 365, distance: 153.2
click at [1115, 365] on div "Embark on a tour of Milan's highlights and enjoy skip-the-line admission to The…" at bounding box center [852, 370] width 642 height 45
type trix-editor "<div>Embark on a tour of Milan's highlights and enjoy skip-the-line admission t…"
copy div "See Milan’s world-famous attractions on this 3-hour guided walking tour of the …"
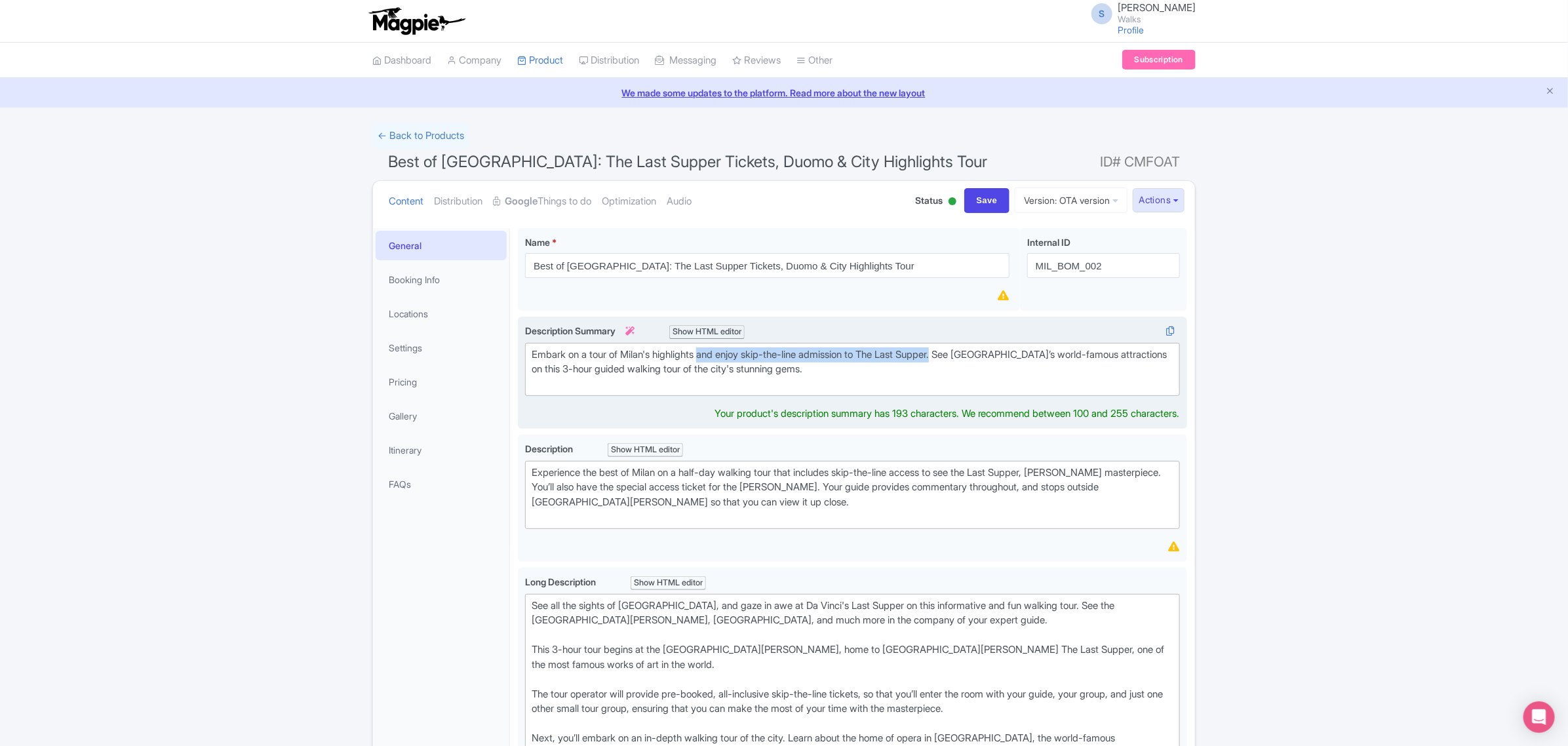
drag, startPoint x: 709, startPoint y: 355, endPoint x: 958, endPoint y: 357, distance: 249.0
click at [958, 357] on div "Embark on a tour of Milan's highlights and enjoy skip-the-line admission to The…" at bounding box center [852, 370] width 642 height 45
copy div "and enjoy skip-the-line admission to The Last Supper."
